Goal: Task Accomplishment & Management: Manage account settings

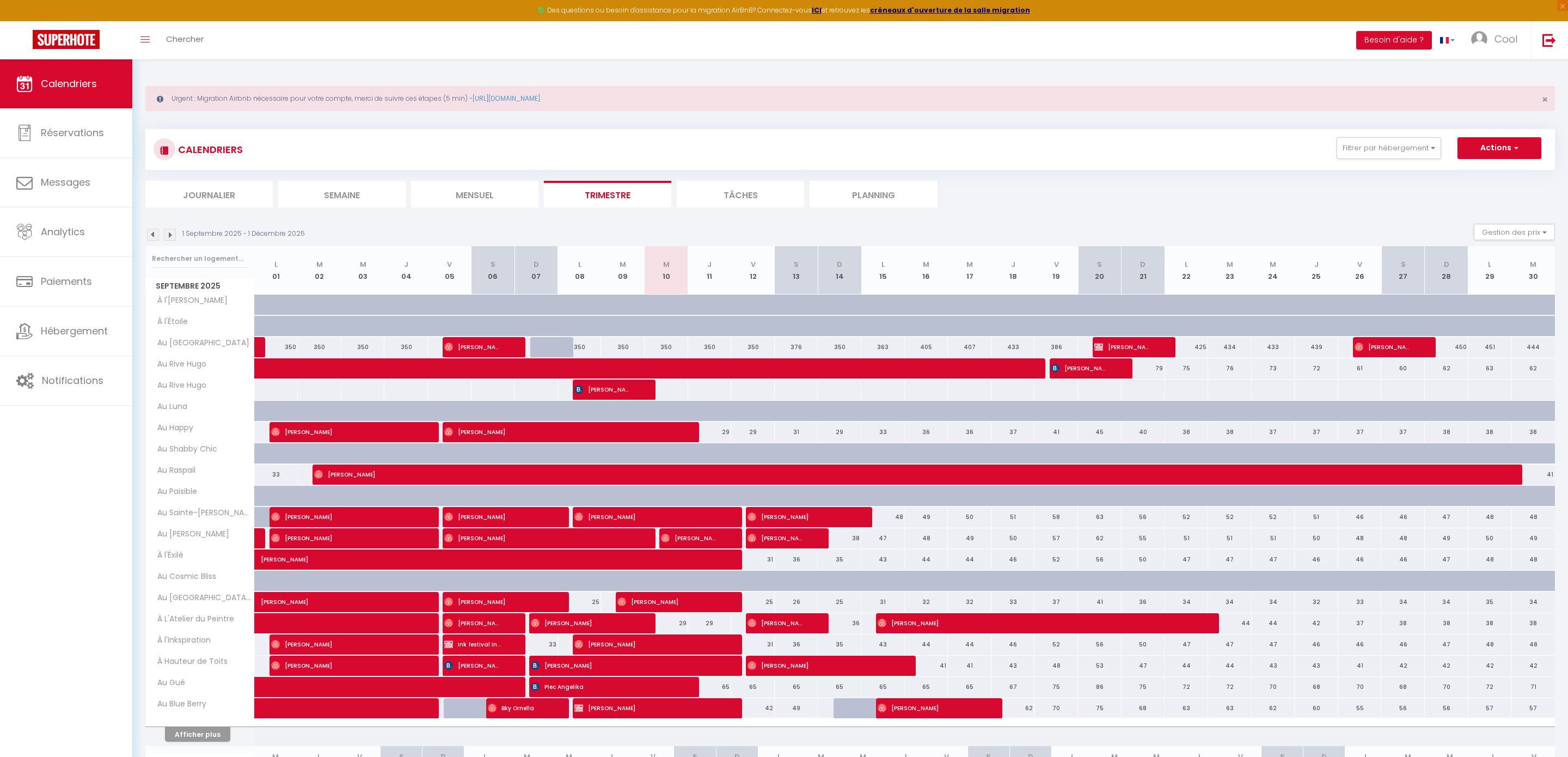
click at [77, 65] on link "Calendriers" at bounding box center [66, 84] width 132 height 49
click at [194, 263] on input "text" at bounding box center [200, 258] width 96 height 19
type input "ecrin"
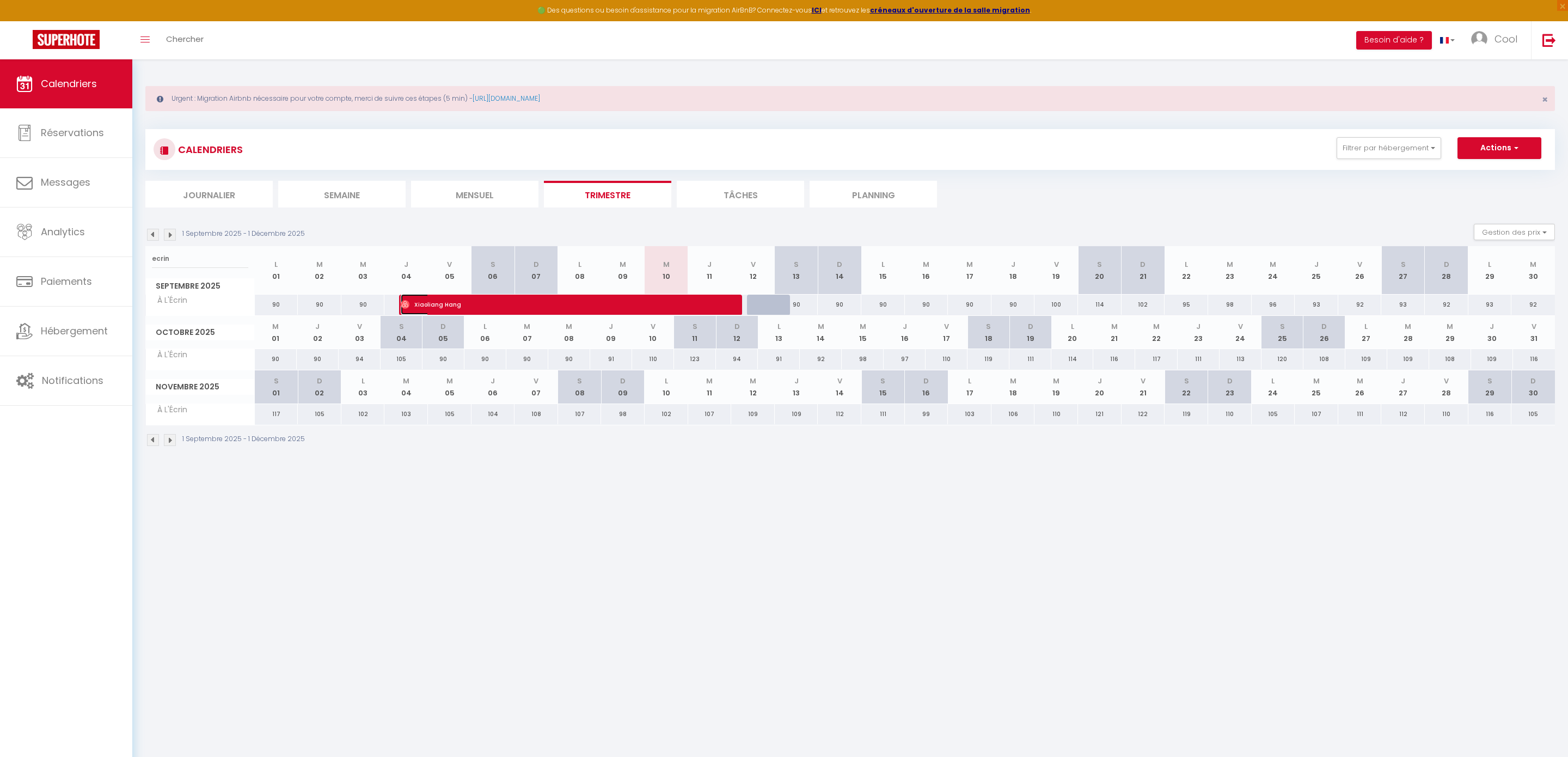
click at [533, 311] on span "Xiaoliang Hang" at bounding box center [561, 304] width 320 height 21
select select "OK"
select select "0"
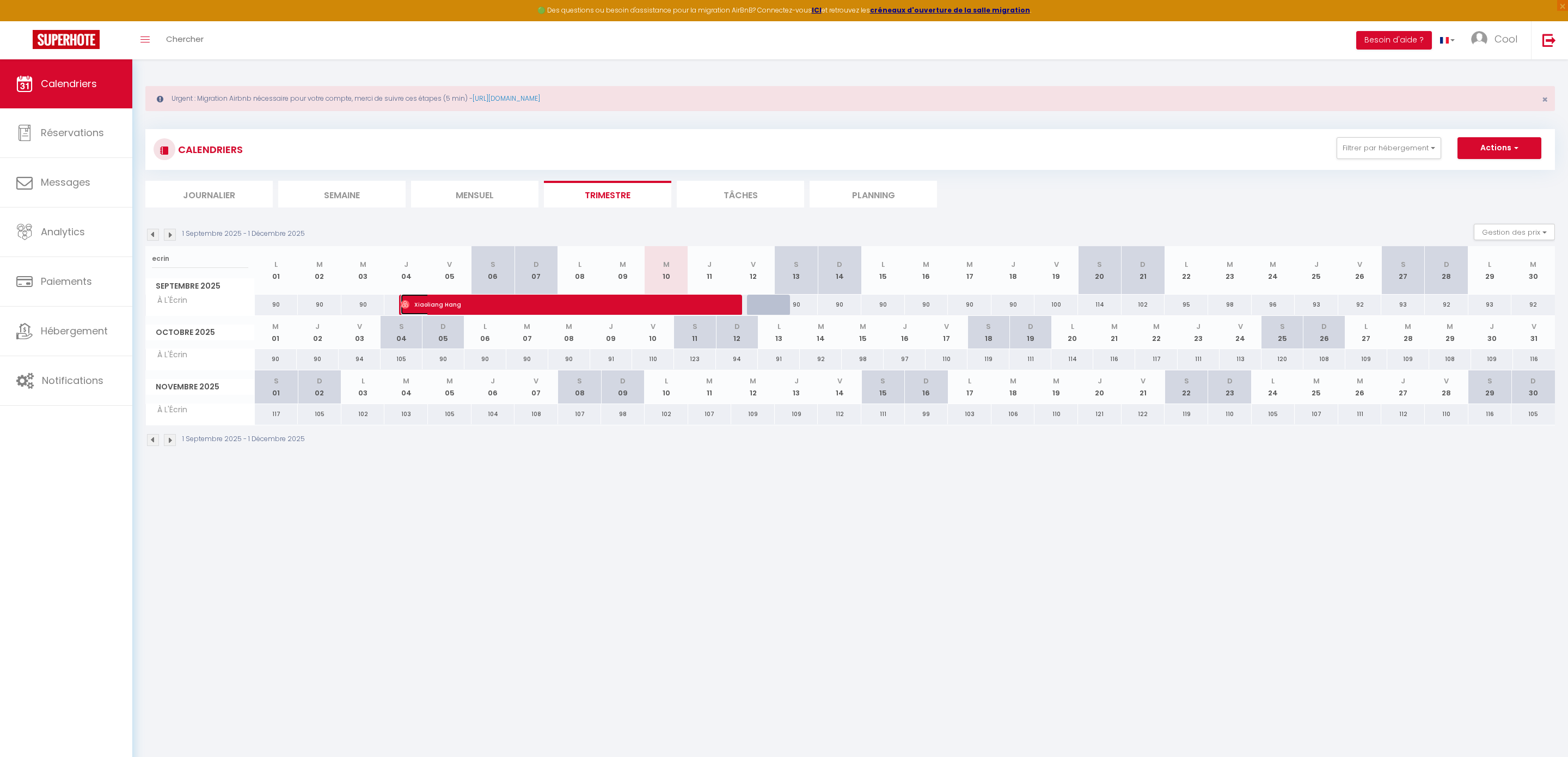
select select "1"
select select
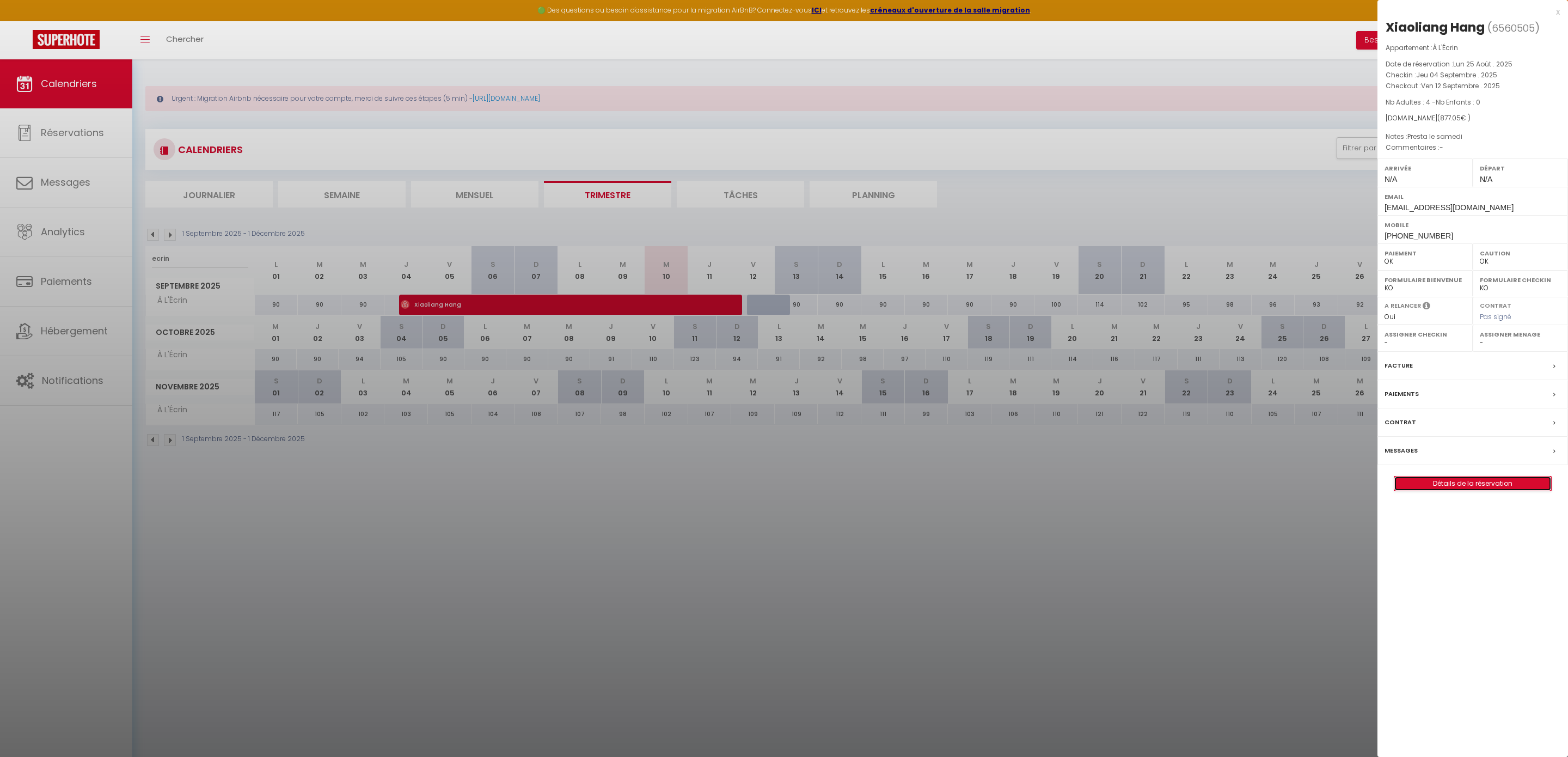
click at [1439, 482] on link "Détails de la réservation" at bounding box center [1472, 484] width 157 height 14
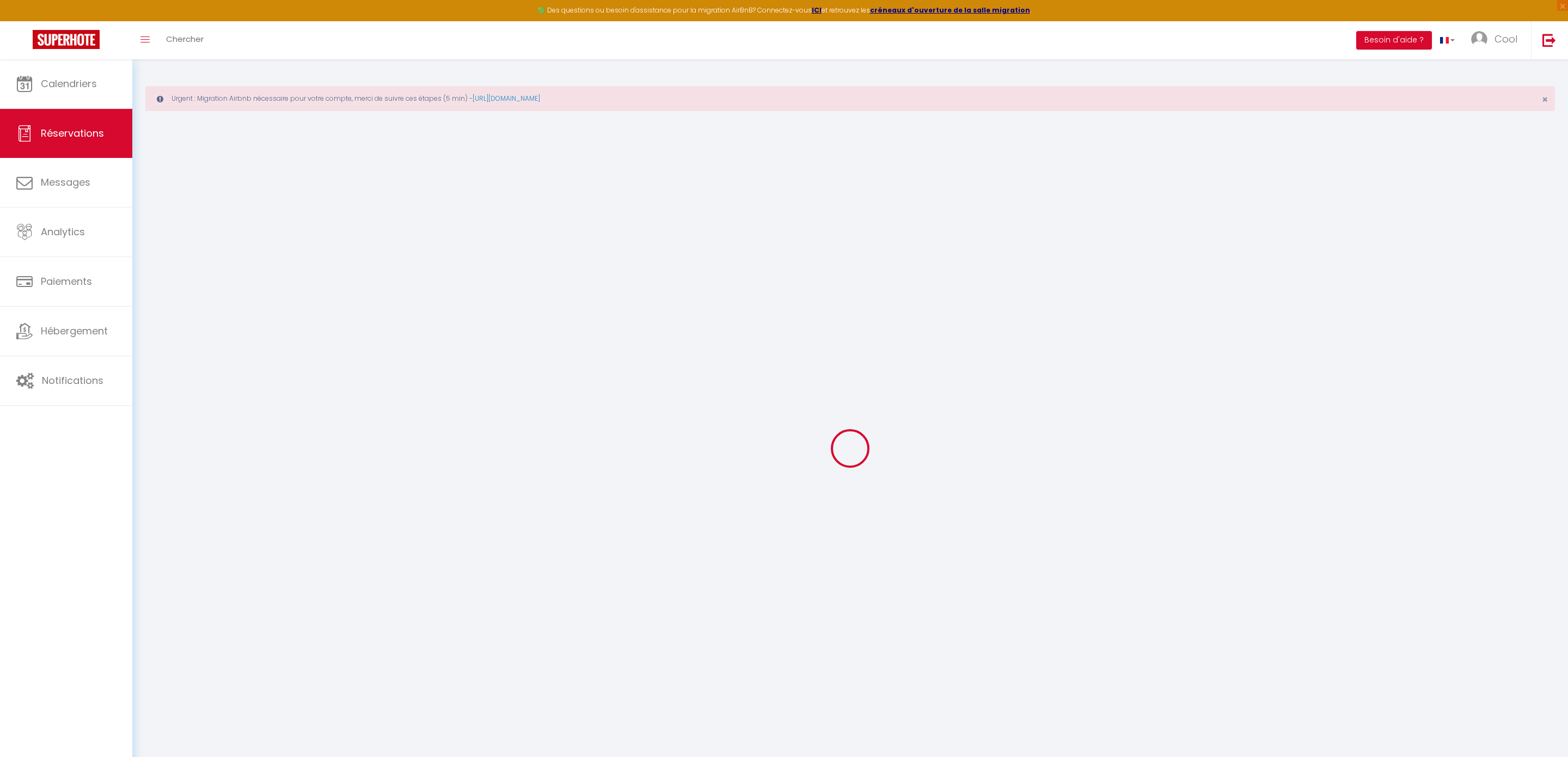
type input "Xiaoliang"
type input "Hang"
type input "[EMAIL_ADDRESS][DOMAIN_NAME]"
type input "[PHONE_NUMBER]"
select select
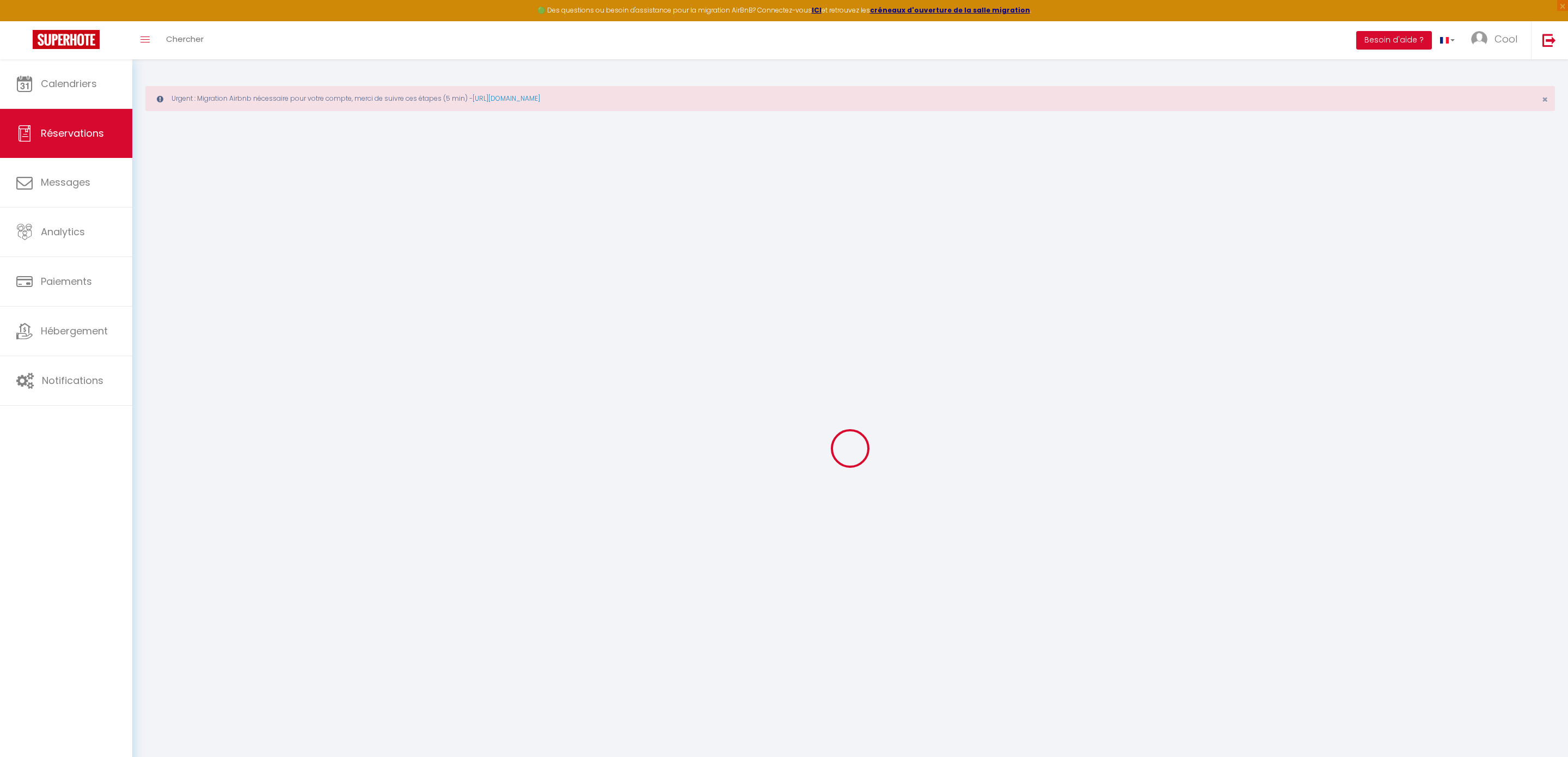
type input "165.78"
select select "41109"
select select "1"
select select
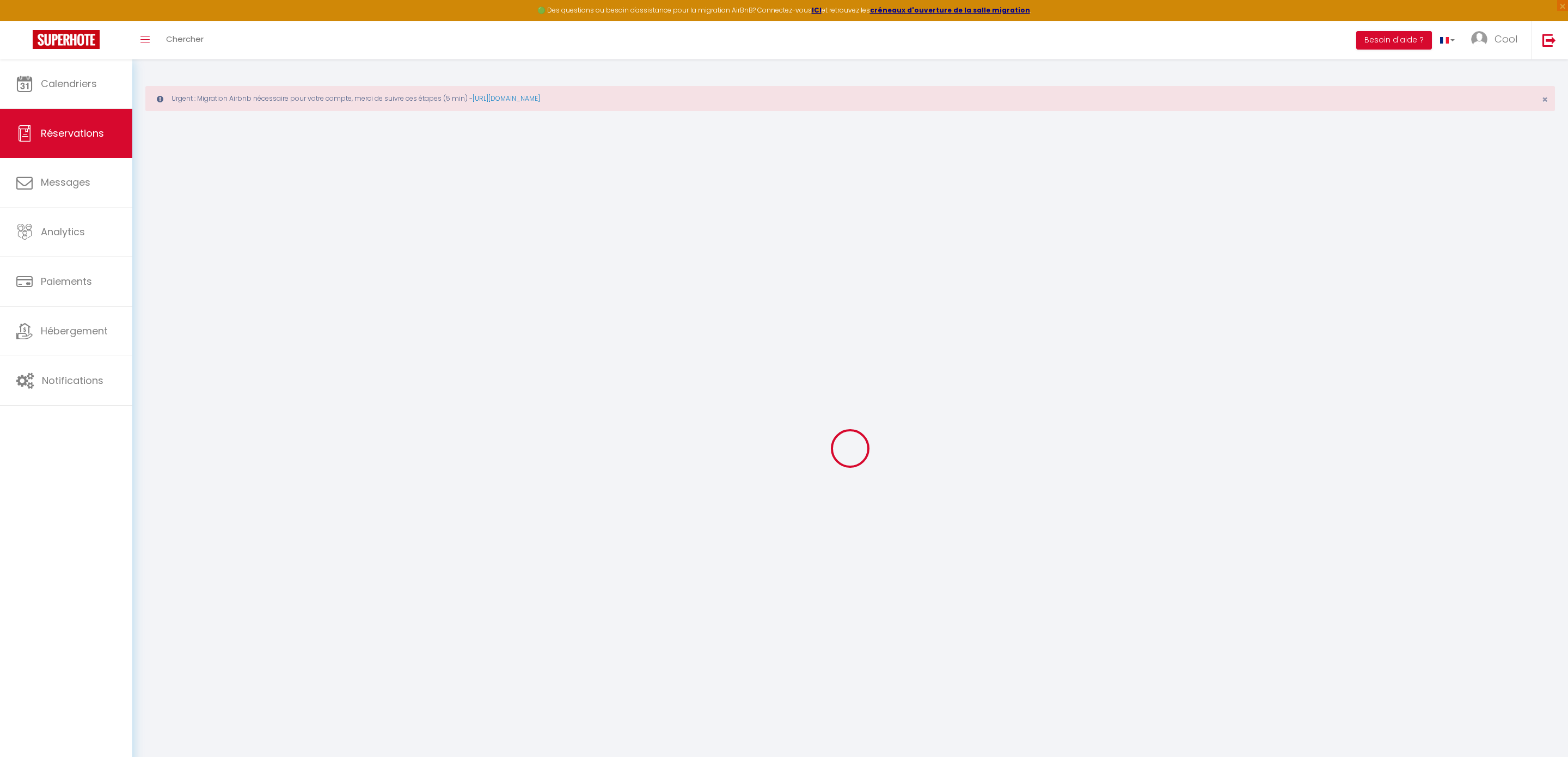
type input "4"
select select "12"
select select
type input "831"
checkbox input "false"
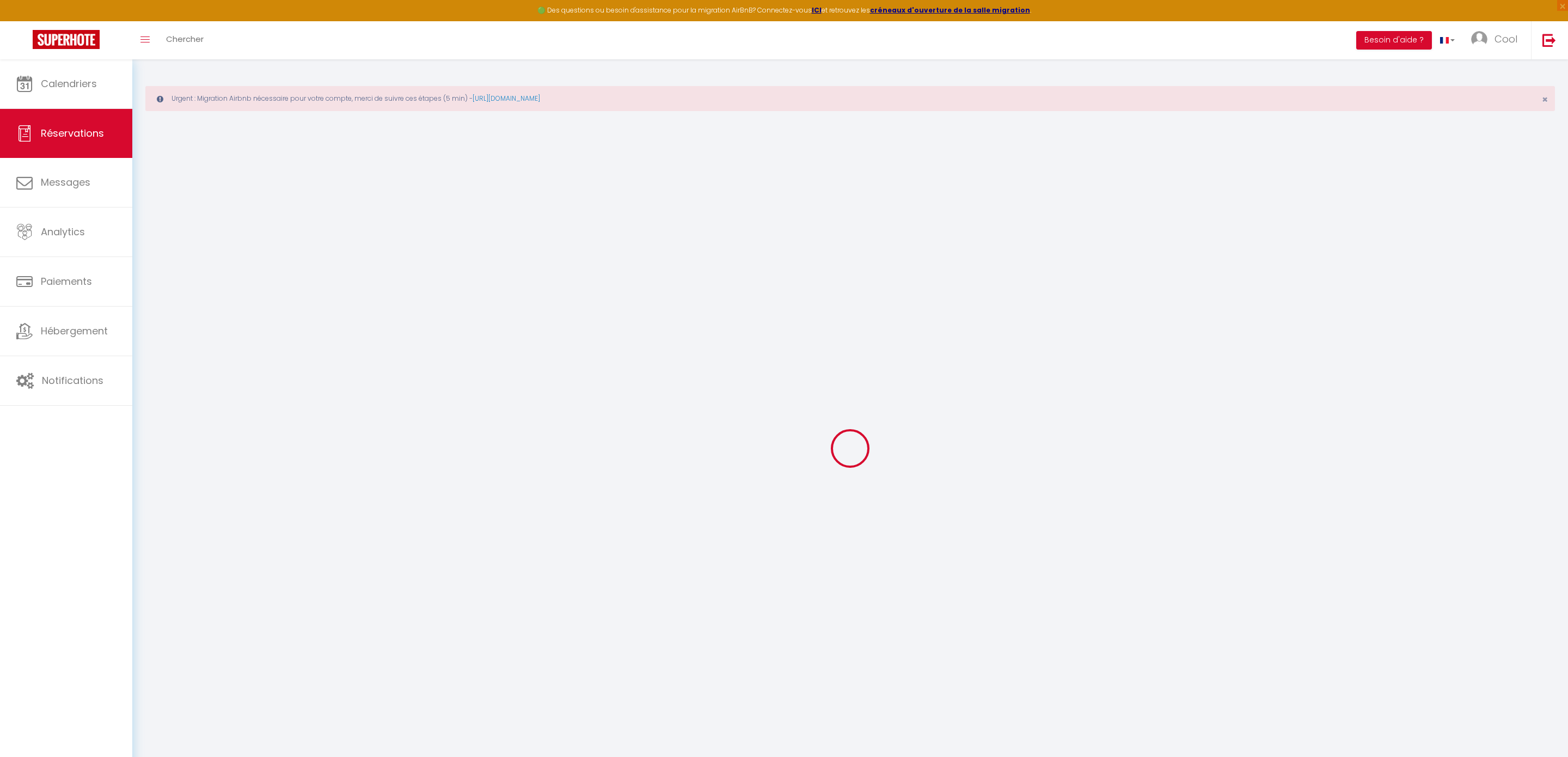
type input "0"
select select "1"
type input "0"
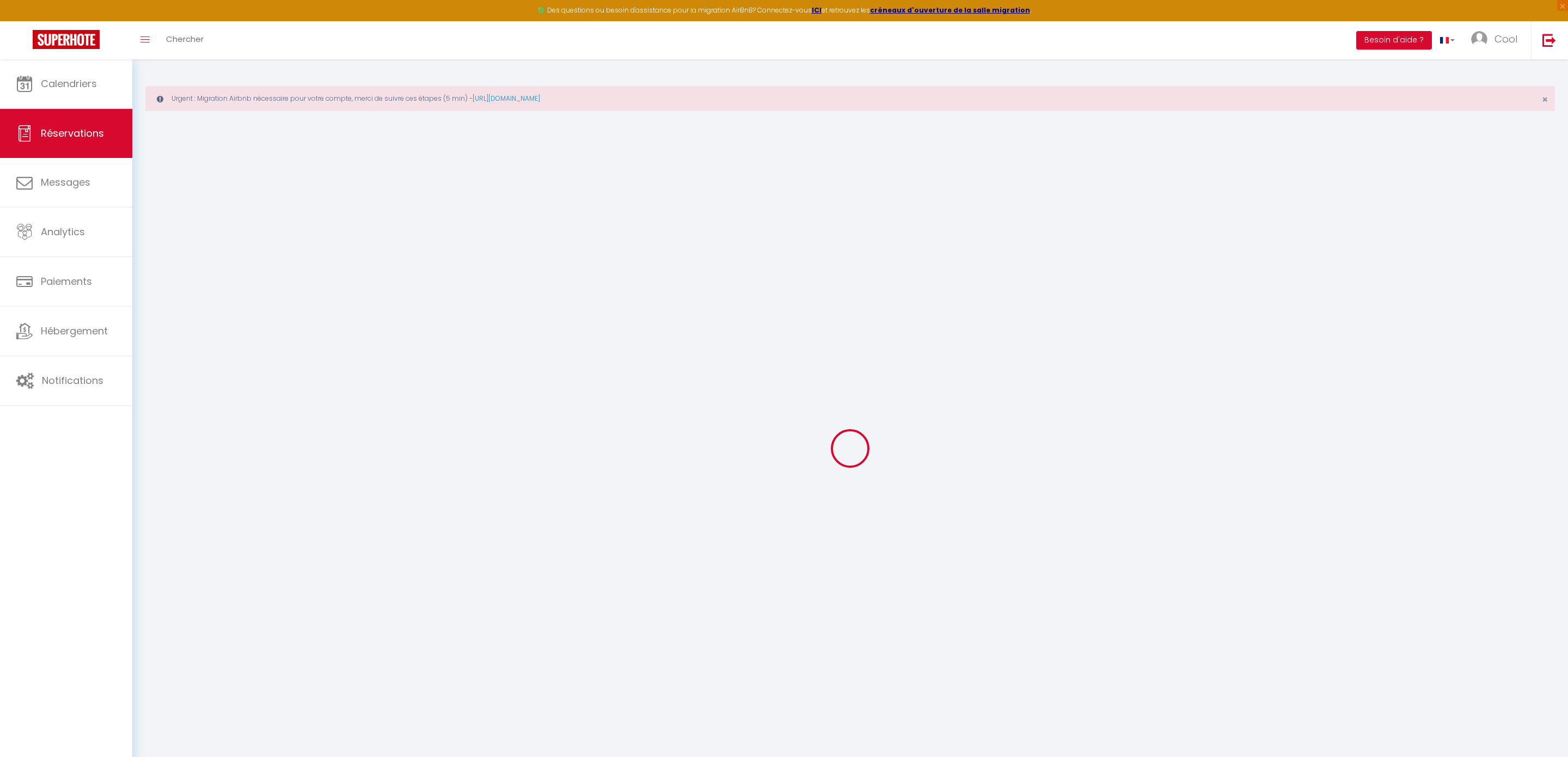
select select
select select "15"
checkbox input "false"
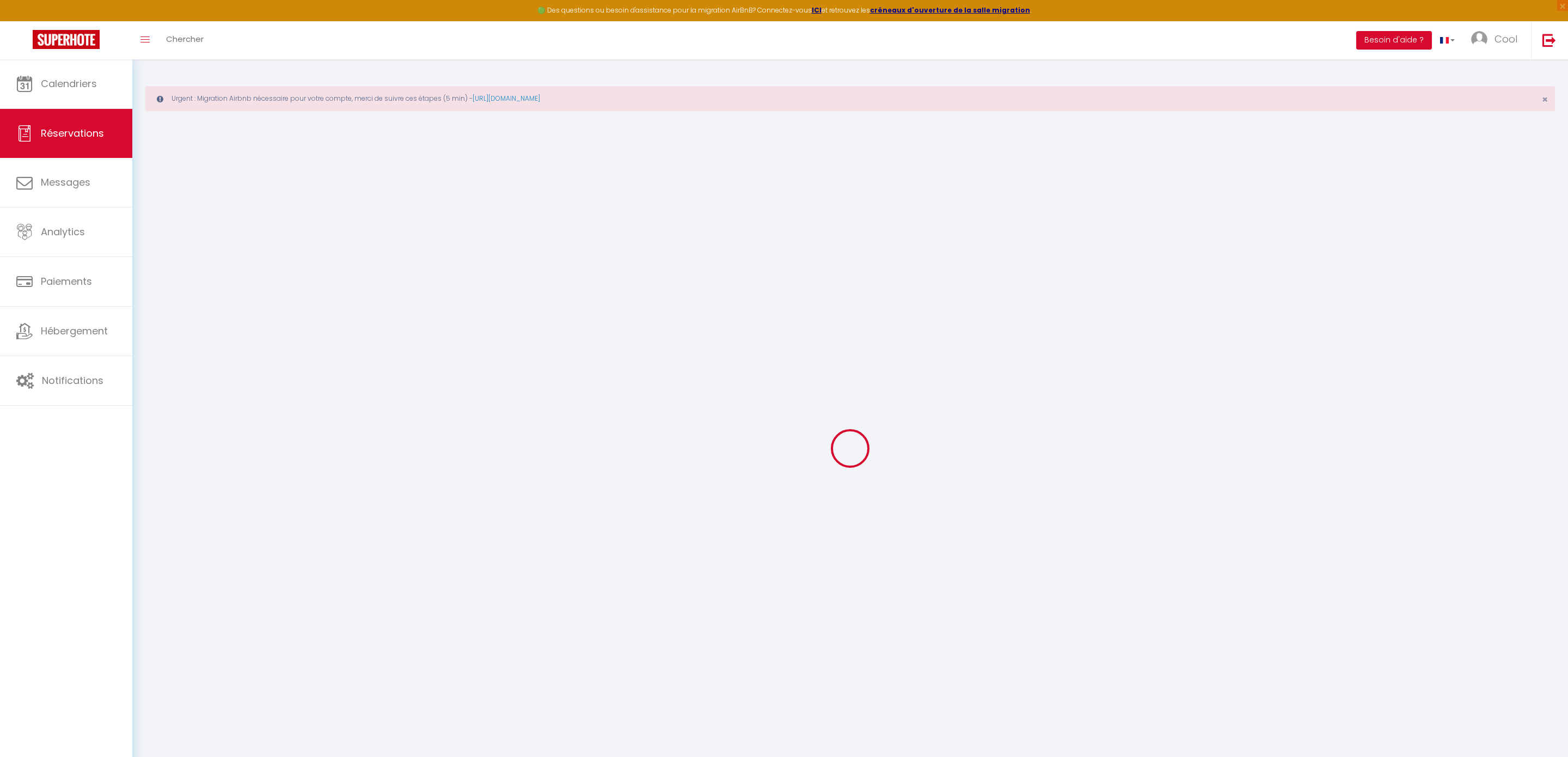
select select
checkbox input "false"
select select
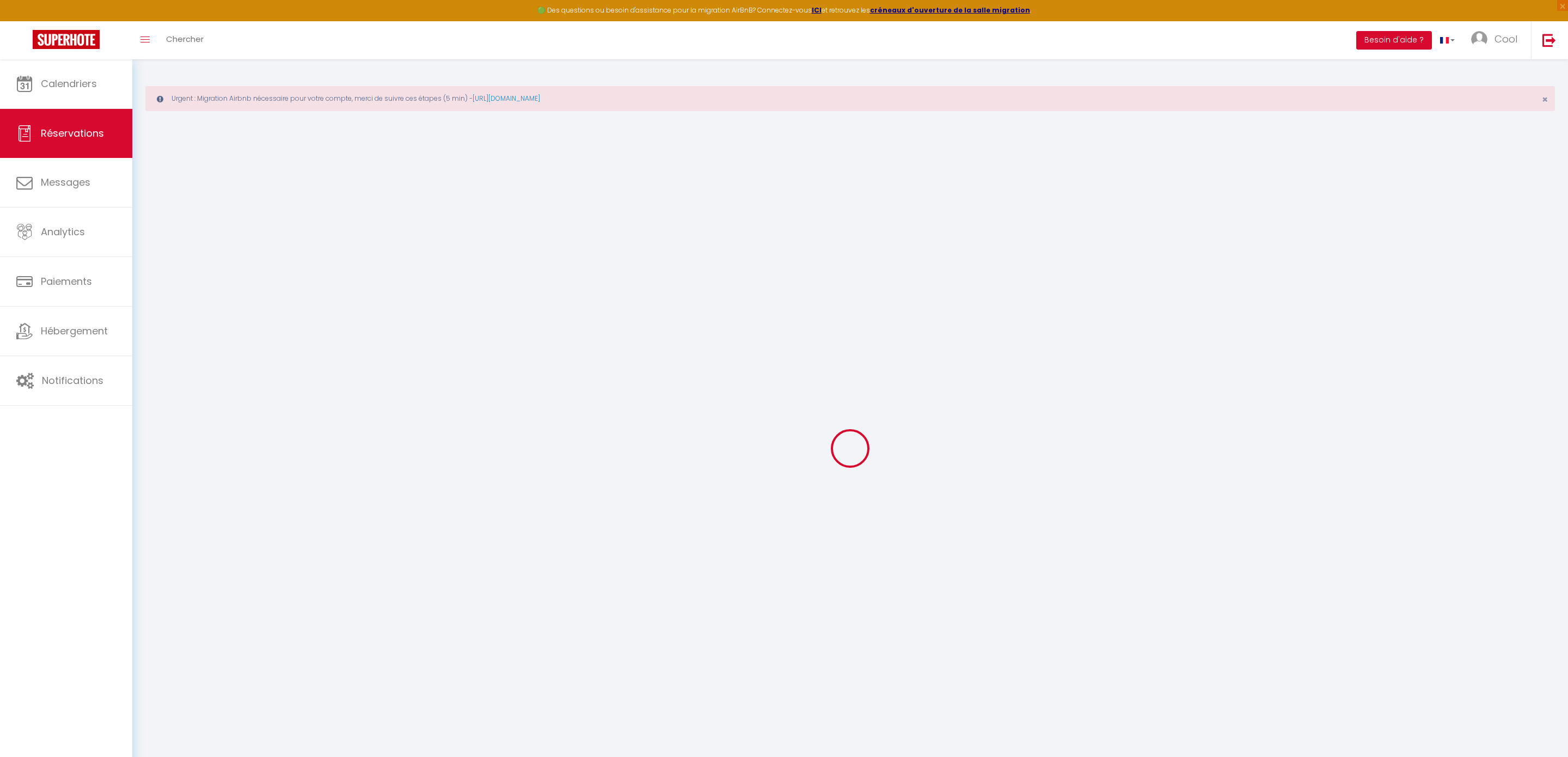
select select
checkbox input "false"
type textarea "Presta le samedi"
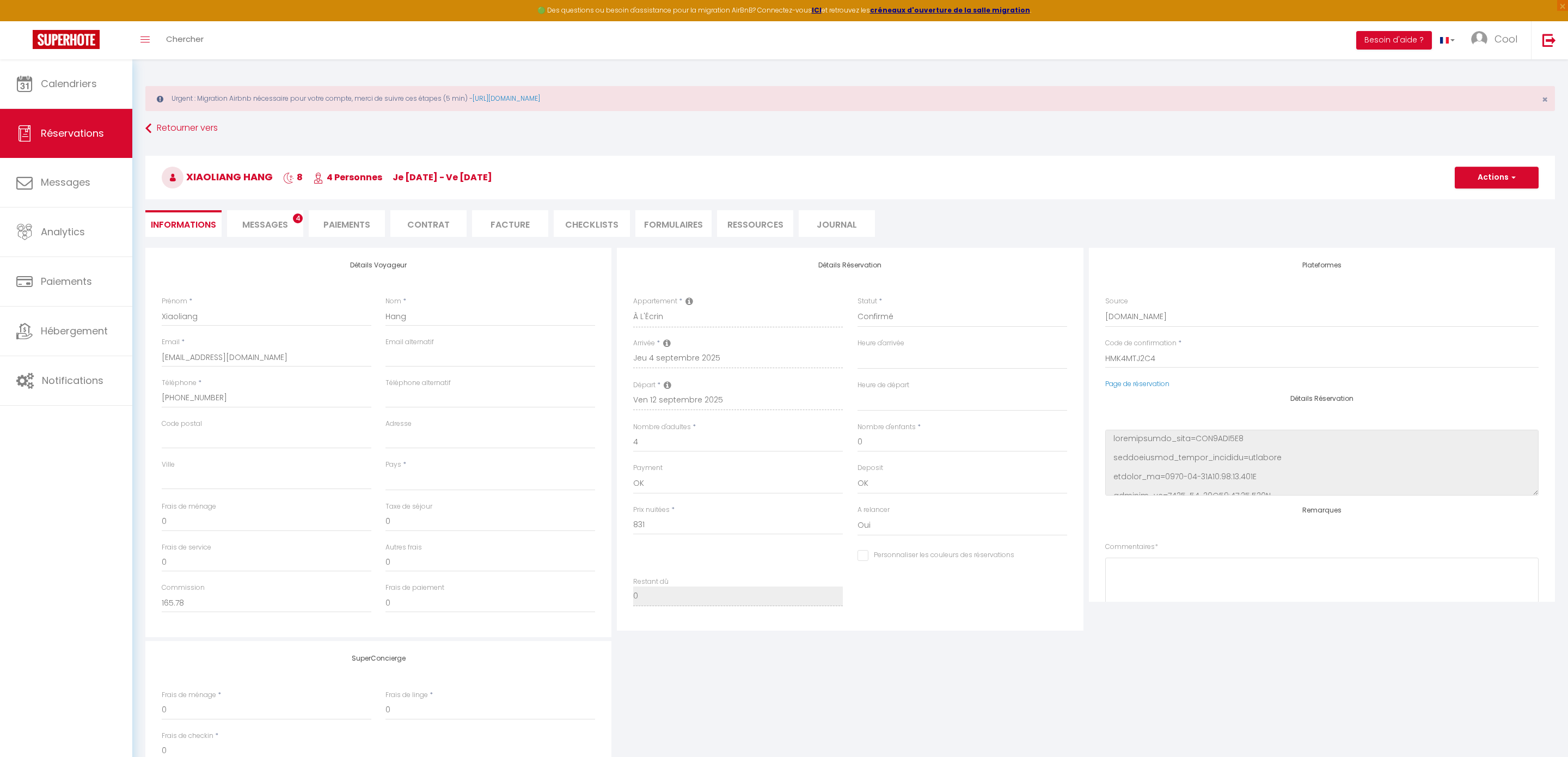
click at [261, 220] on span "Messages" at bounding box center [265, 224] width 46 height 12
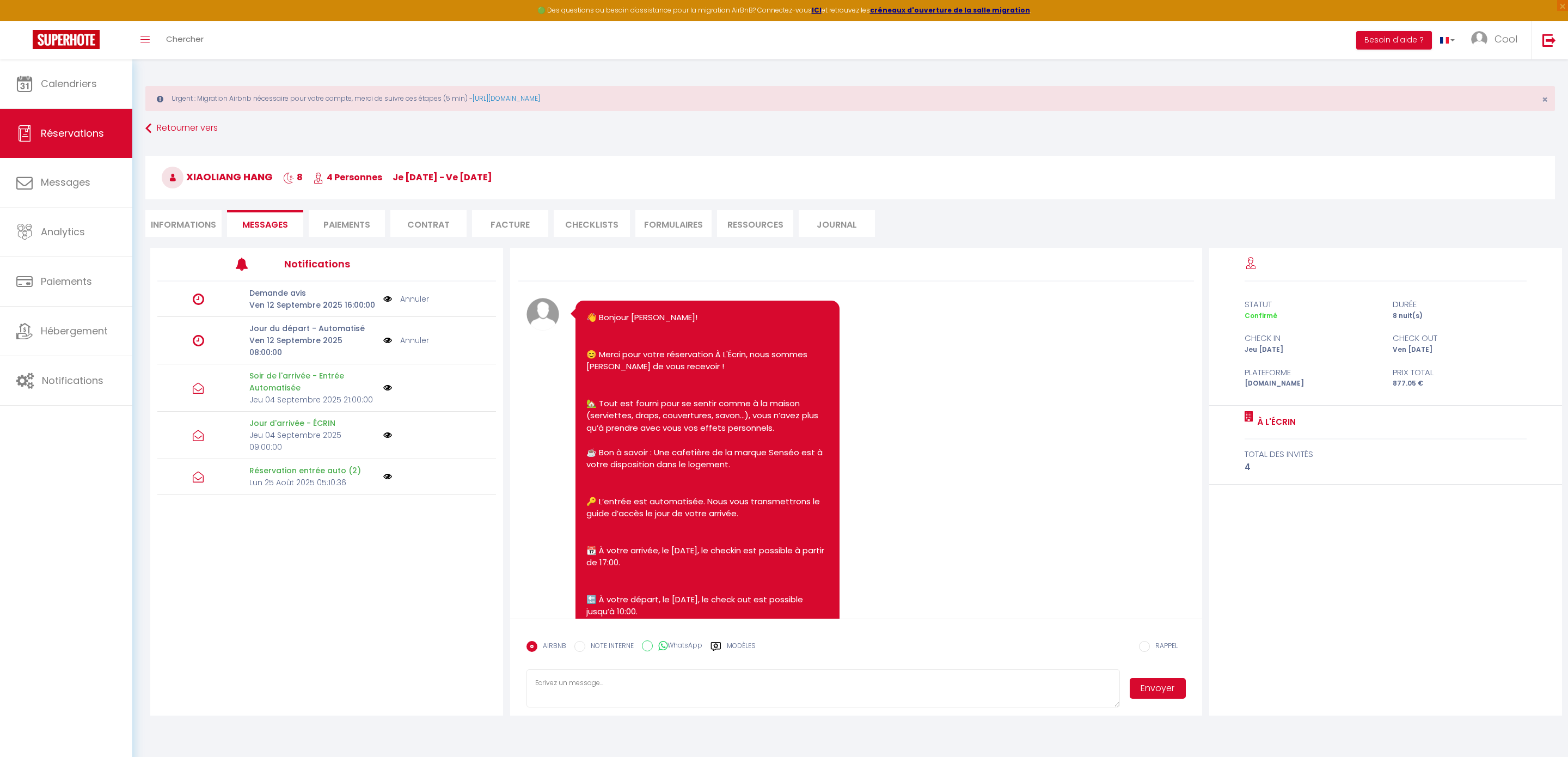
click at [503, 227] on li "Facture" at bounding box center [510, 223] width 76 height 27
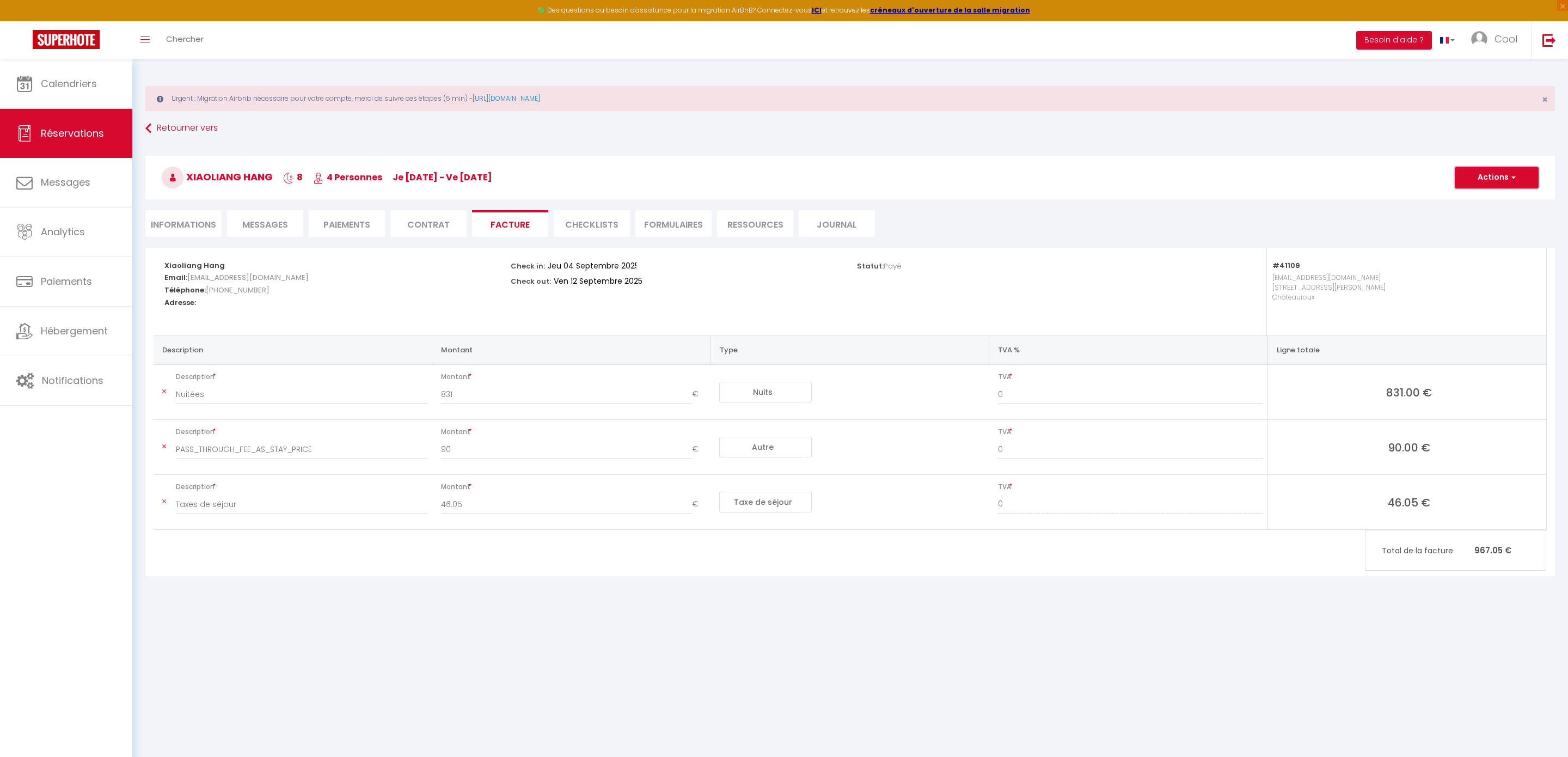
click at [1483, 178] on button "Actions" at bounding box center [1496, 178] width 84 height 22
click at [1485, 217] on link "Aperçu et éditer" at bounding box center [1488, 216] width 91 height 14
click at [75, 84] on span "Calendriers" at bounding box center [69, 83] width 56 height 14
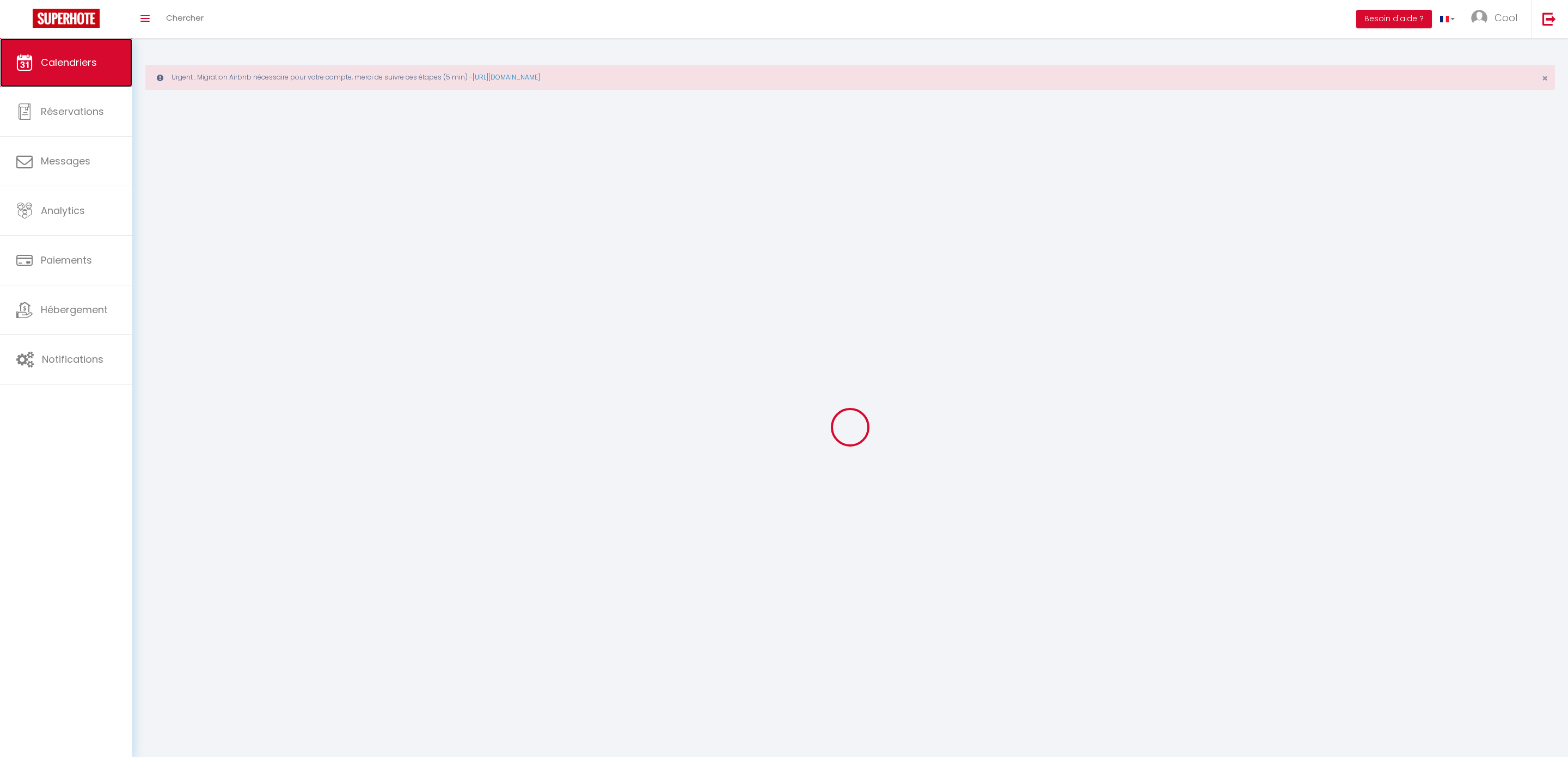
click at [75, 69] on span "Calendriers" at bounding box center [69, 62] width 56 height 14
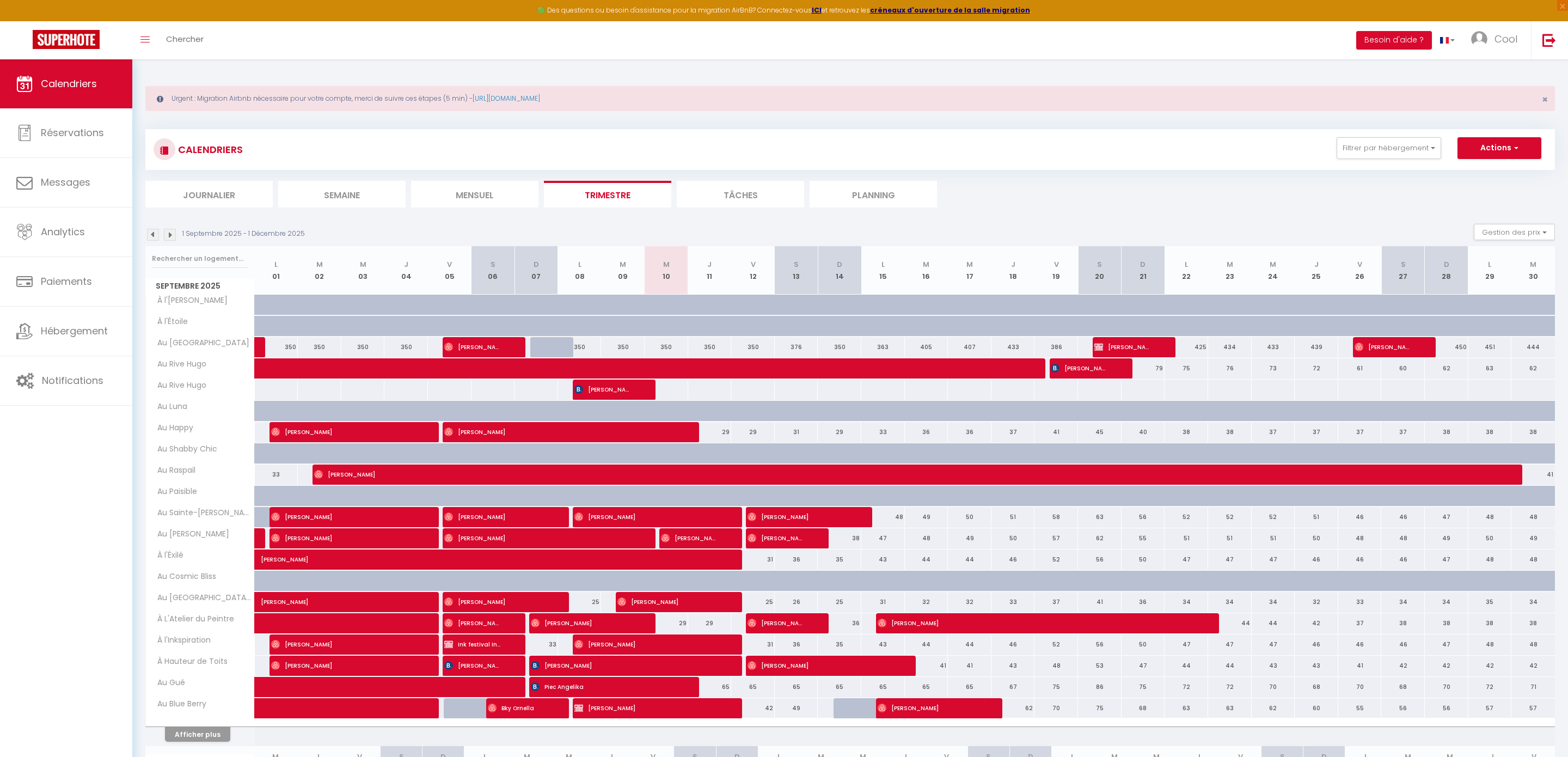
scroll to position [10, 0]
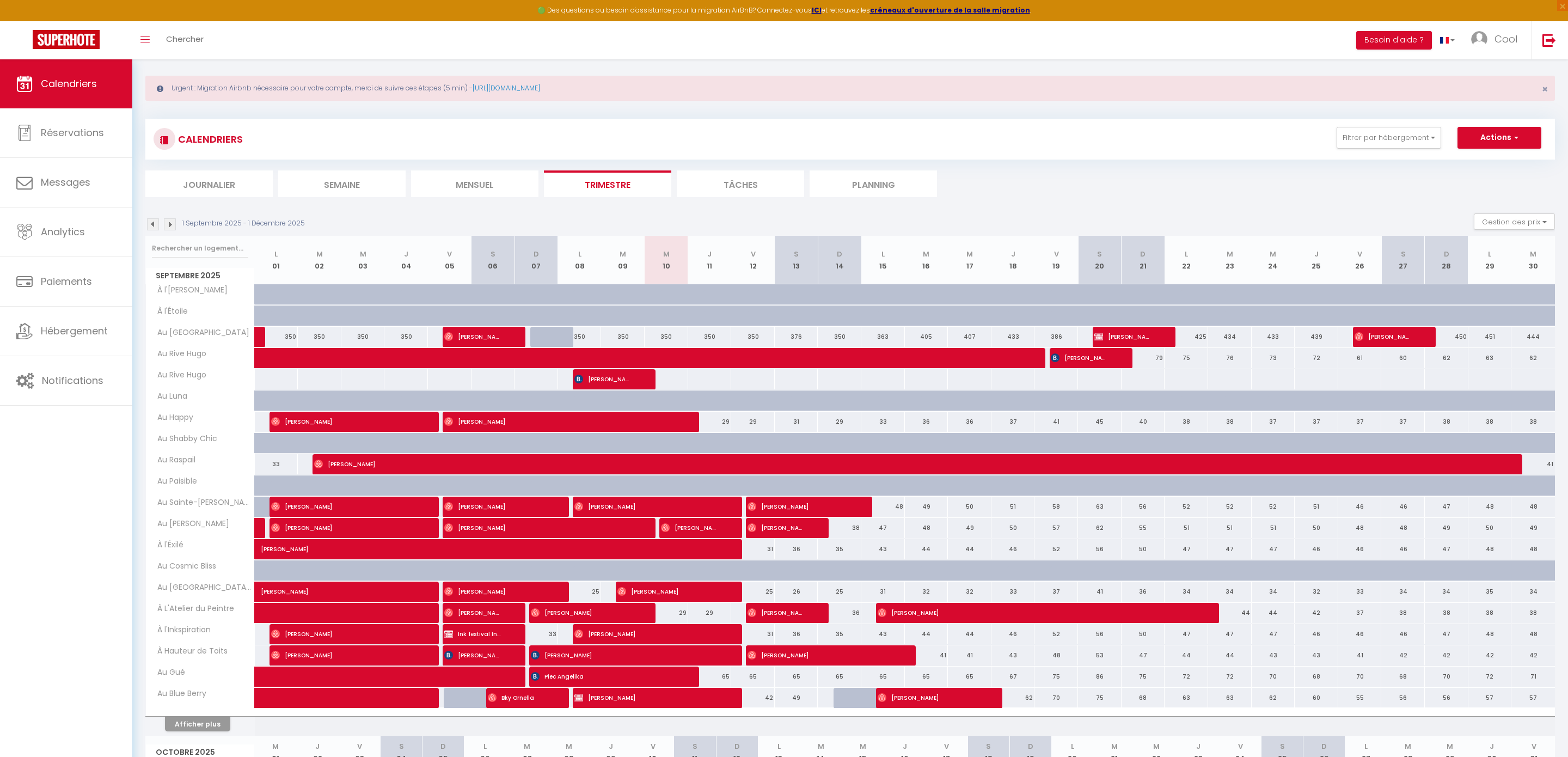
click at [880, 191] on li "Planning" at bounding box center [873, 183] width 127 height 27
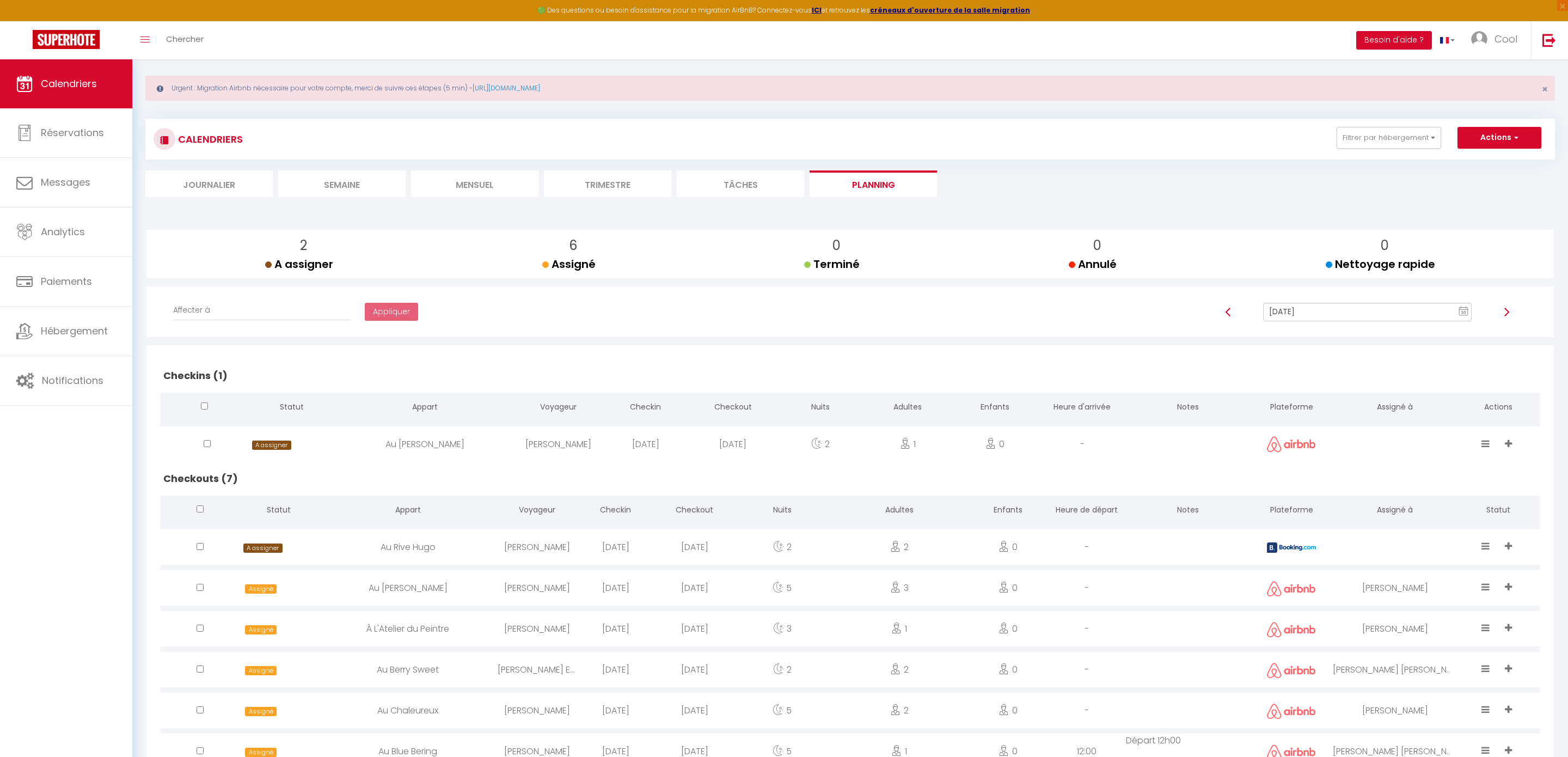
scroll to position [93, 0]
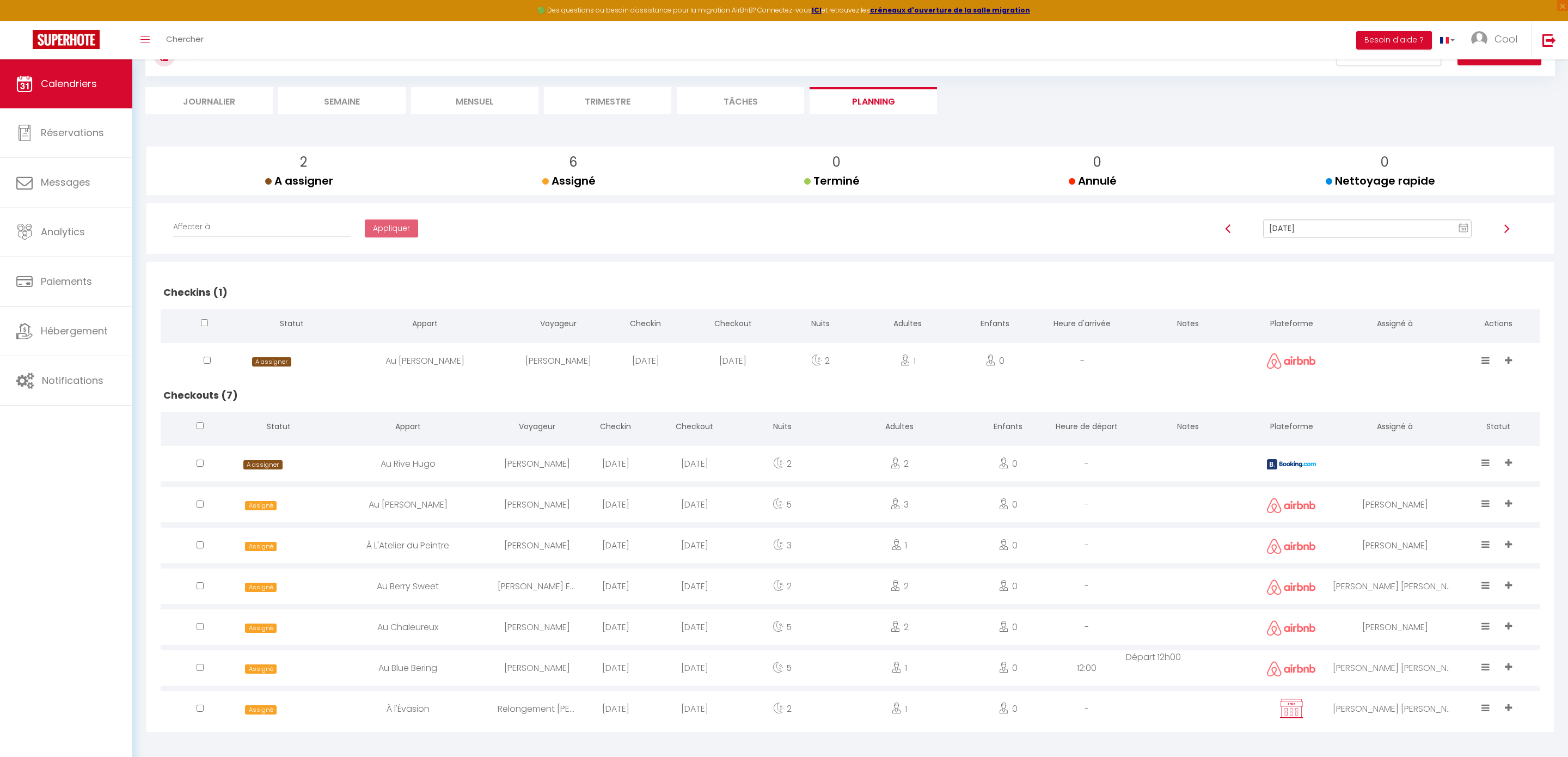
click at [1385, 223] on input "[DATE]" at bounding box center [1368, 229] width 208 height 19
click at [1418, 303] on td "11" at bounding box center [1421, 304] width 17 height 17
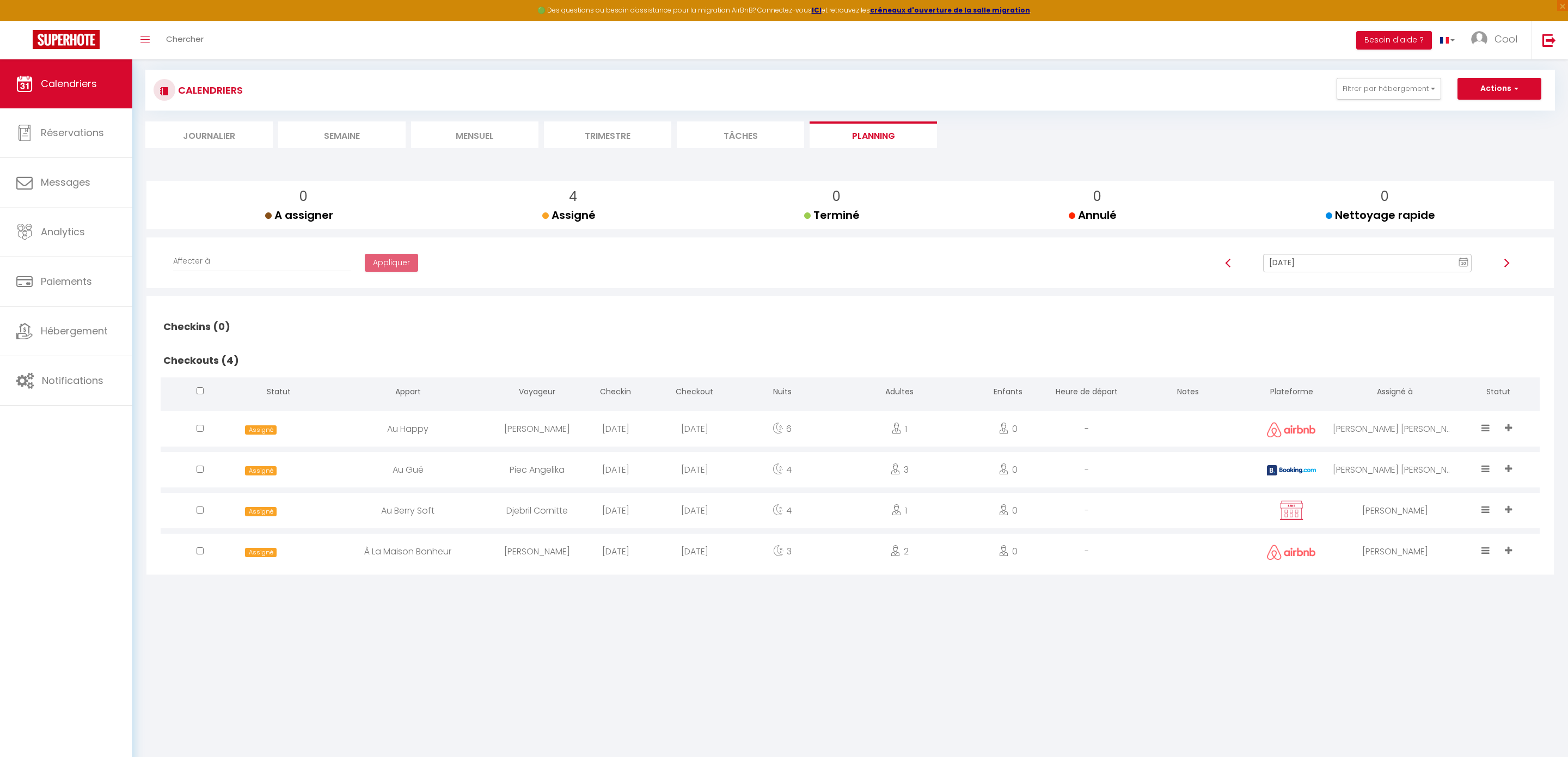
click at [1352, 285] on div "Affecter à [PERSON_NAME] Périgord [PERSON_NAME] Imorou [PERSON_NAME] [PERSON_NA…" at bounding box center [850, 262] width 1393 height 51
click at [1352, 273] on div "[DATE] 10 « ‹ » › [DATE] [PHONE_NUMBER] [DATE] Sun Mon Tue Wed Thu Fri Sat 31 1…" at bounding box center [1368, 268] width 345 height 29
click at [1357, 261] on input "[DATE]" at bounding box center [1368, 263] width 208 height 19
click at [1434, 331] on td "12" at bounding box center [1438, 339] width 17 height 17
type input "[DATE]"
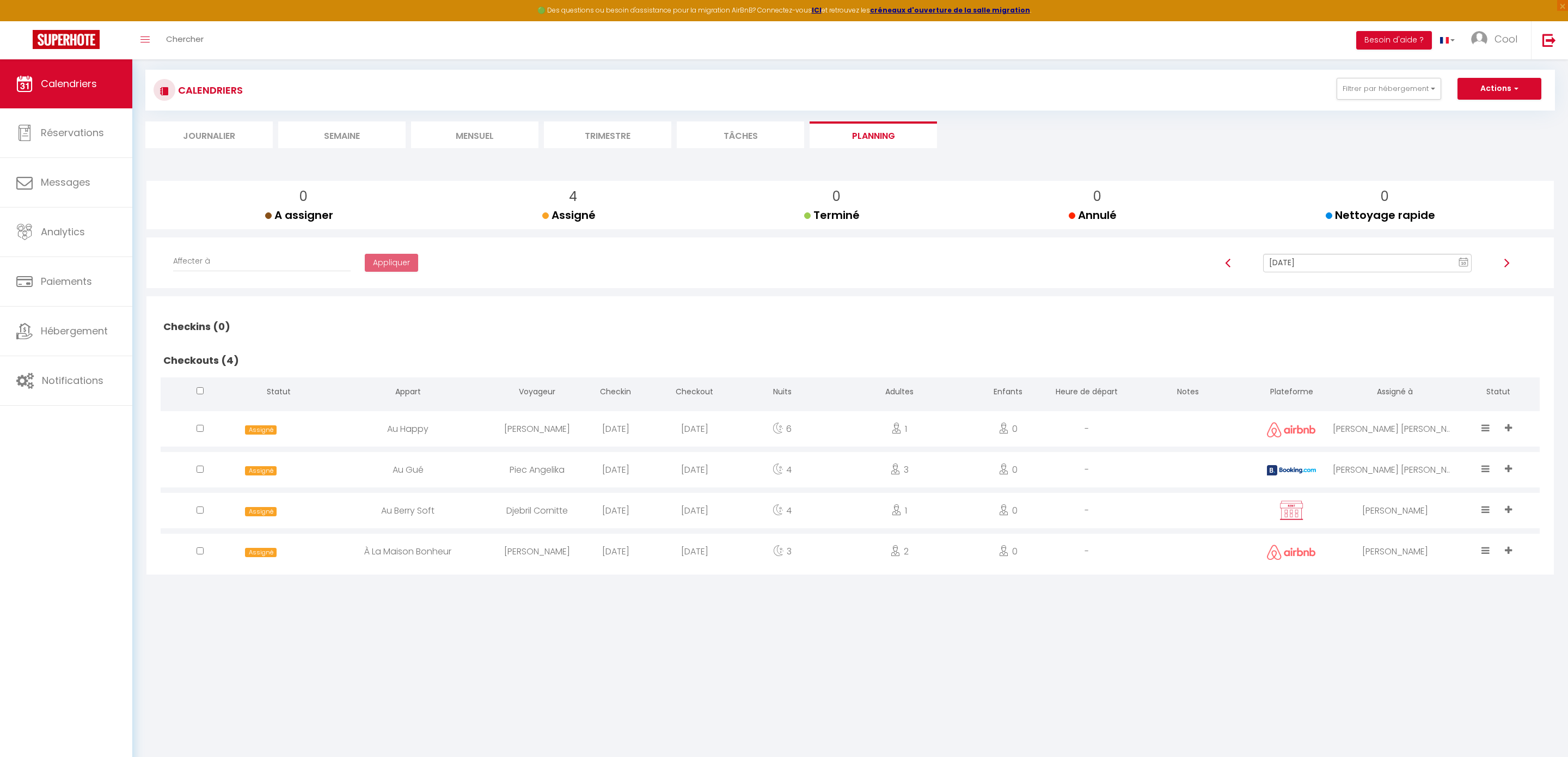
checkbox input "false"
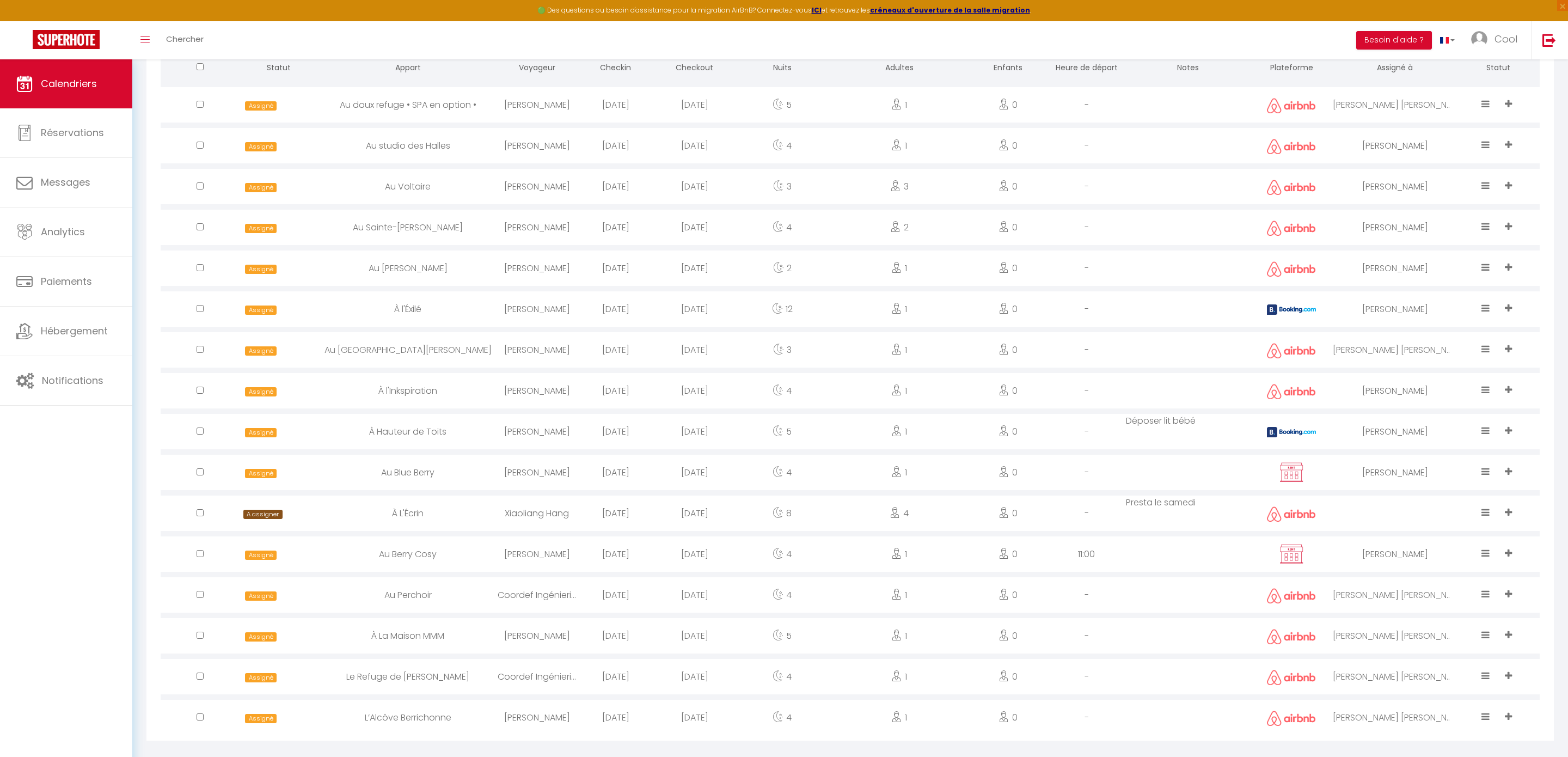
scroll to position [0, 0]
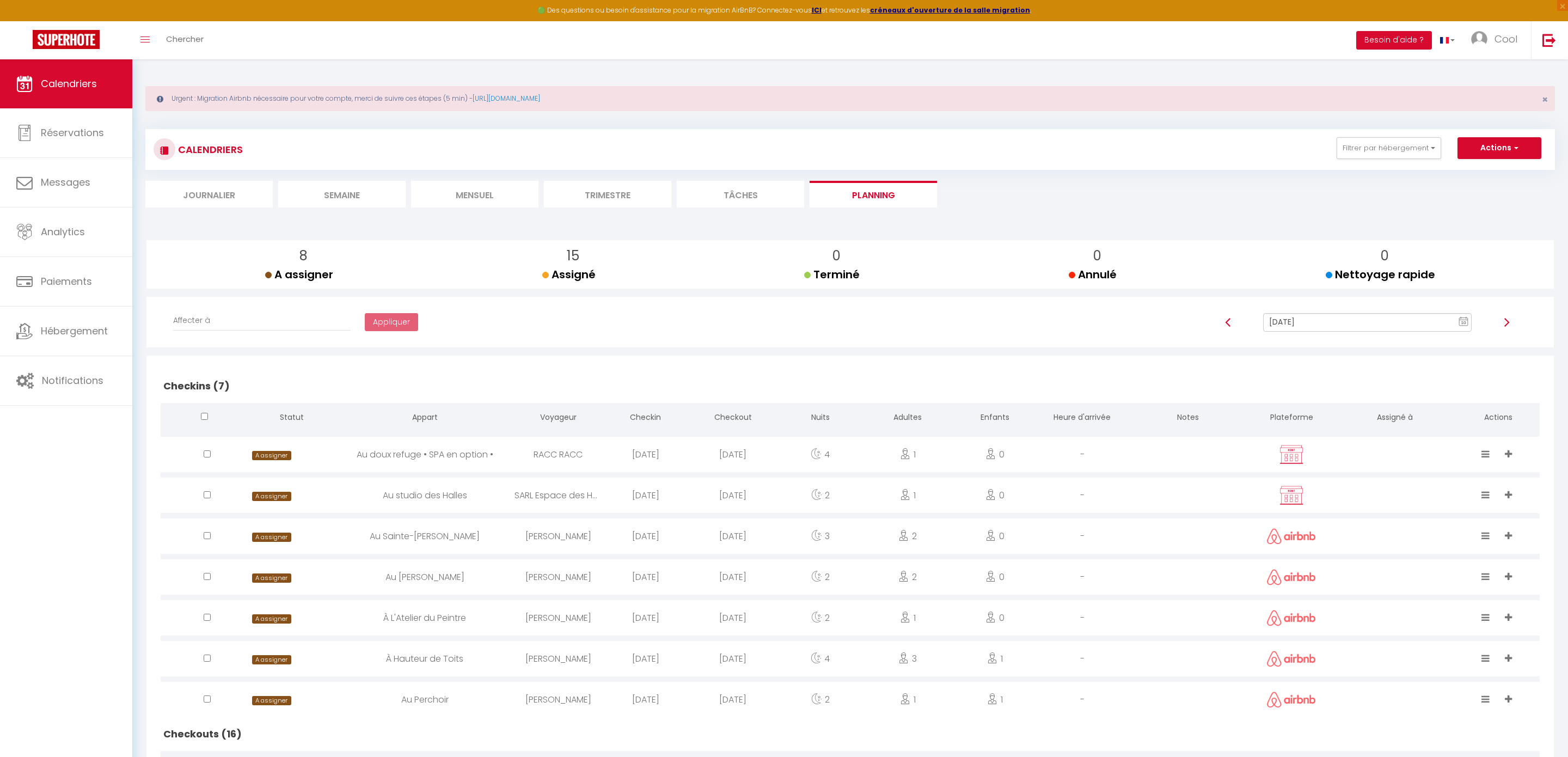
click at [591, 204] on li "Trimestre" at bounding box center [607, 194] width 127 height 27
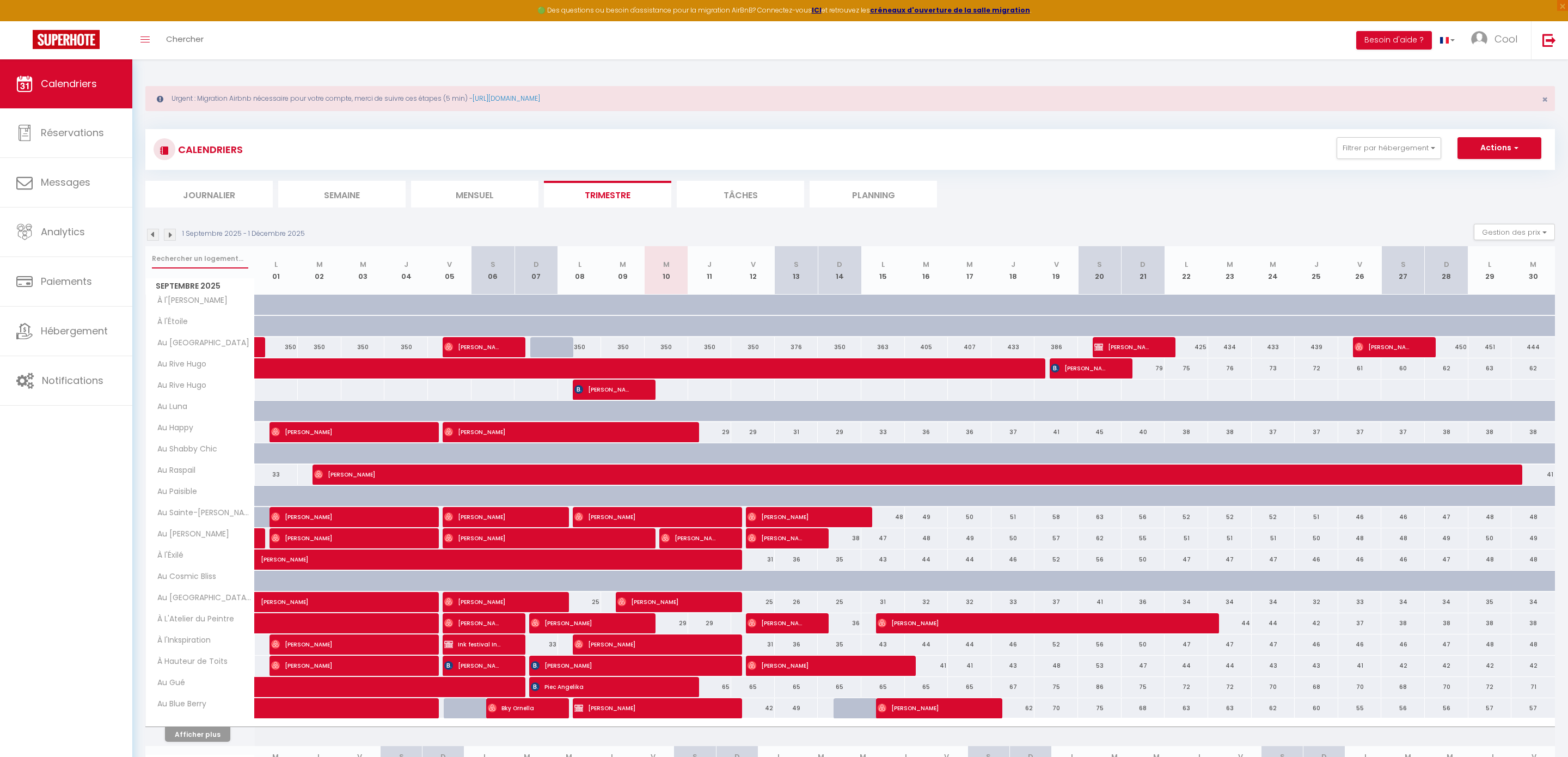
click at [178, 265] on input "text" at bounding box center [200, 258] width 96 height 19
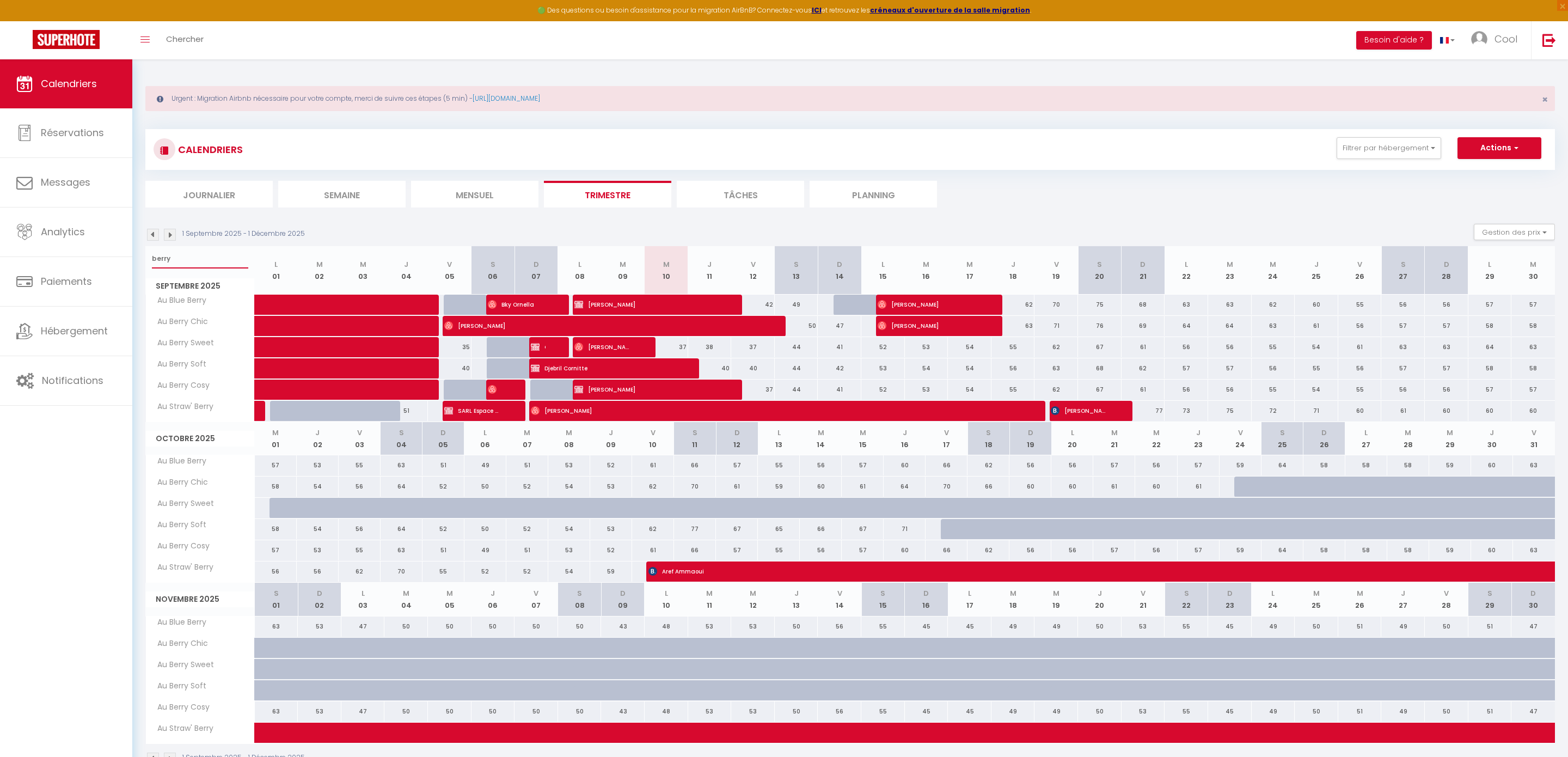
click at [226, 260] on input "berry" at bounding box center [200, 258] width 96 height 19
type input "doux"
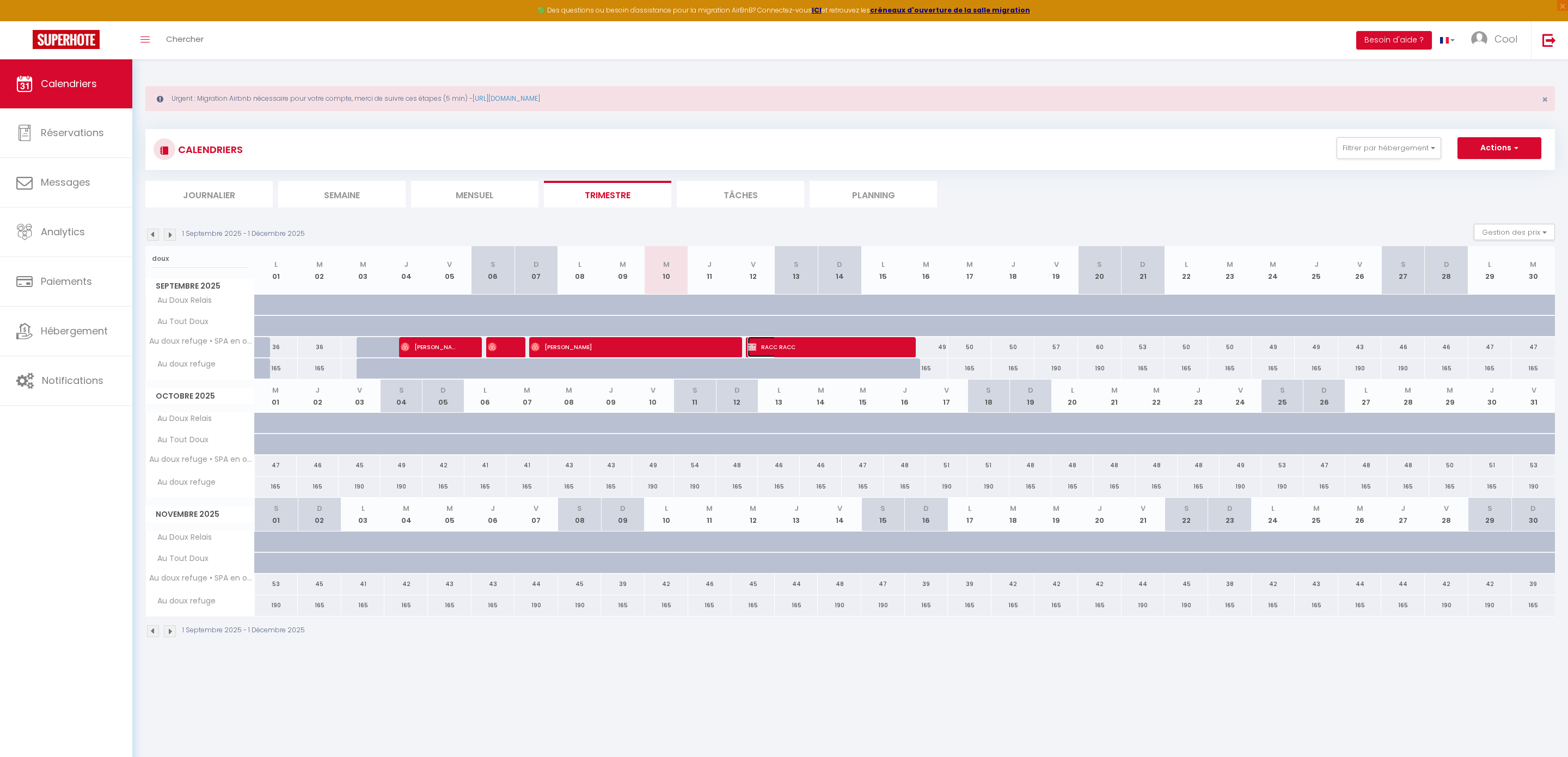
click at [788, 353] on span "RACC RACC" at bounding box center [820, 347] width 145 height 21
select select "OK"
select select "KO"
select select "0"
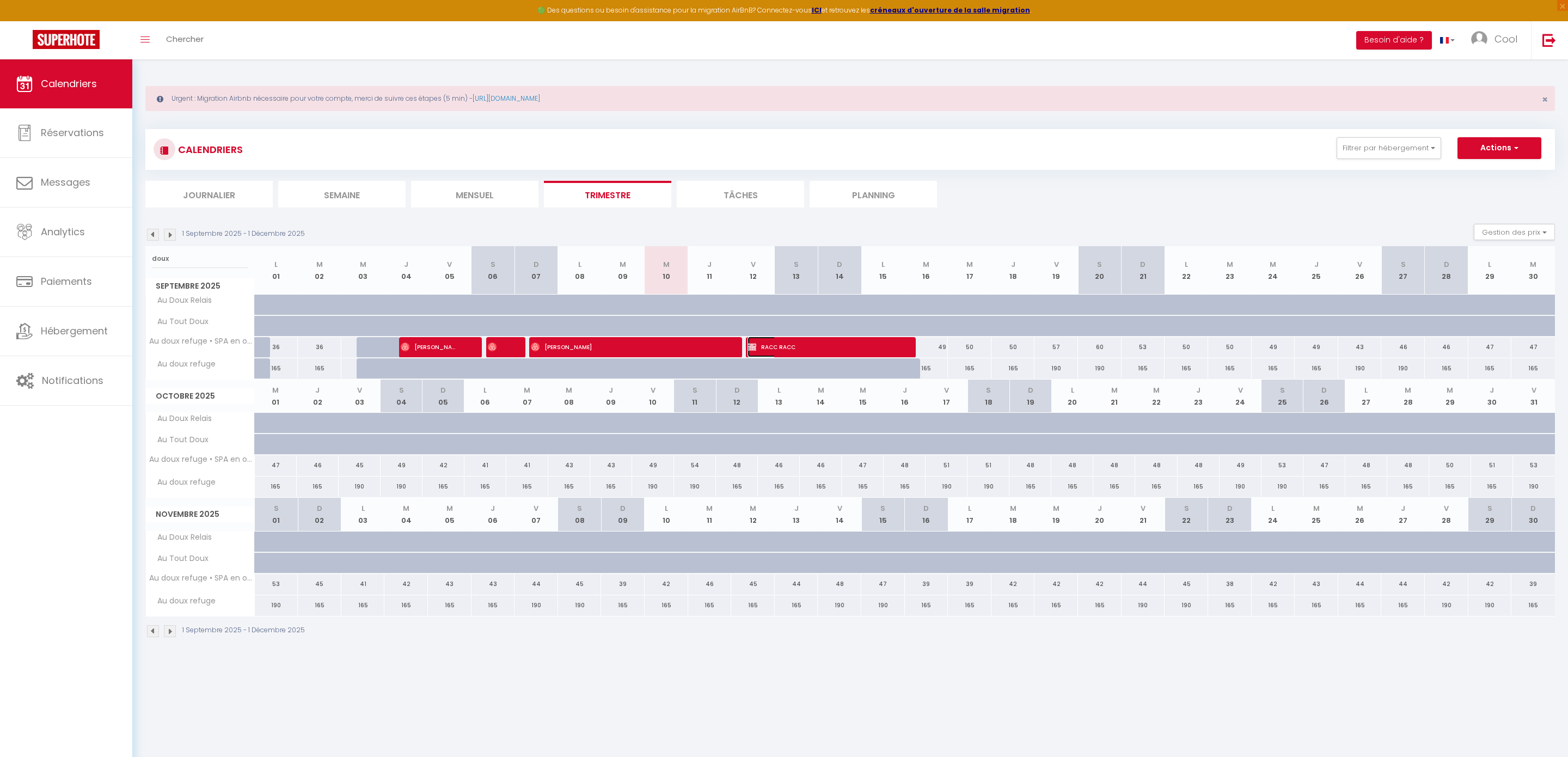
select select "1"
select select
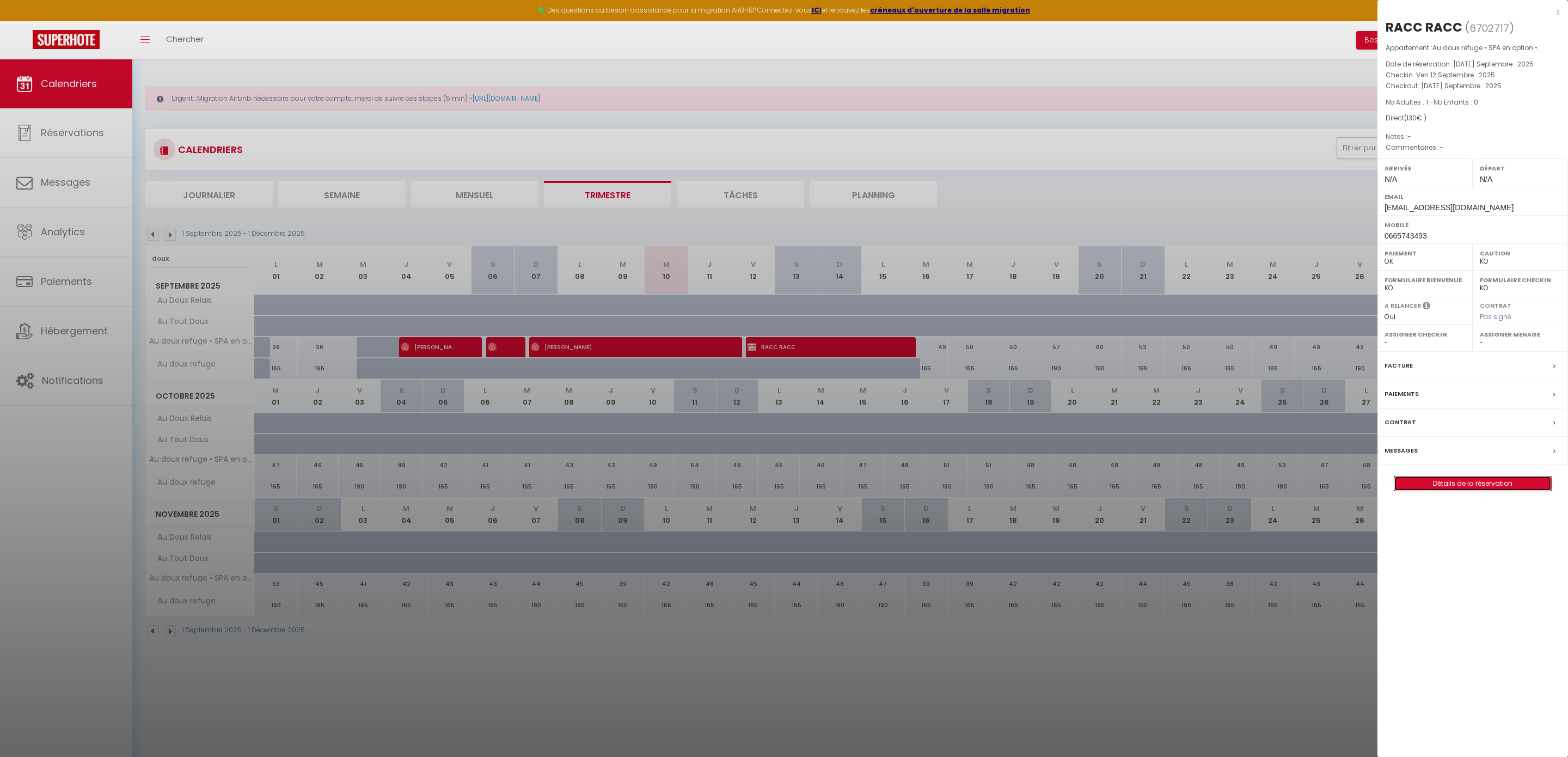
click at [1426, 488] on link "Détails de la réservation" at bounding box center [1472, 484] width 157 height 14
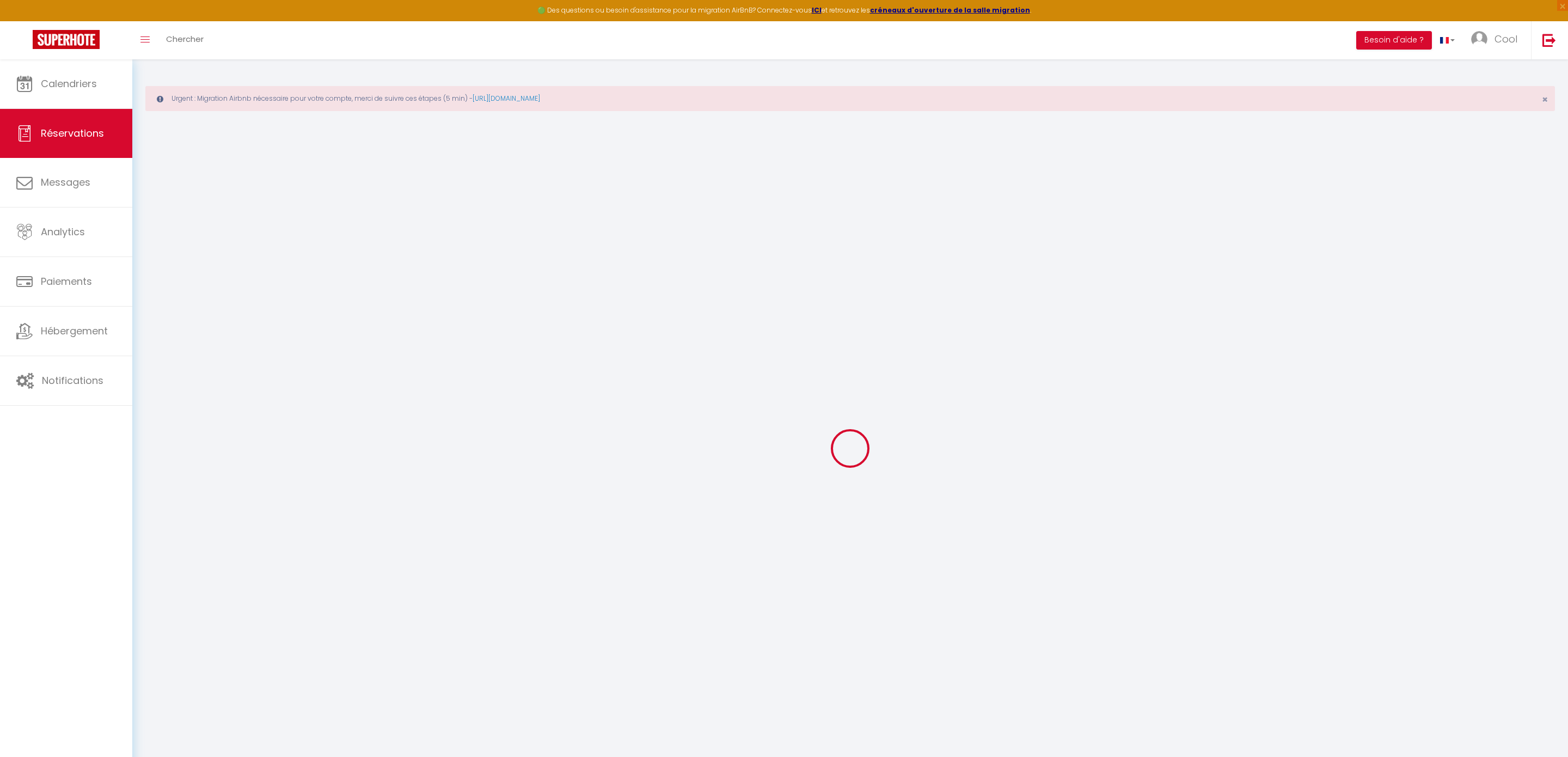
select select
checkbox input "false"
select select
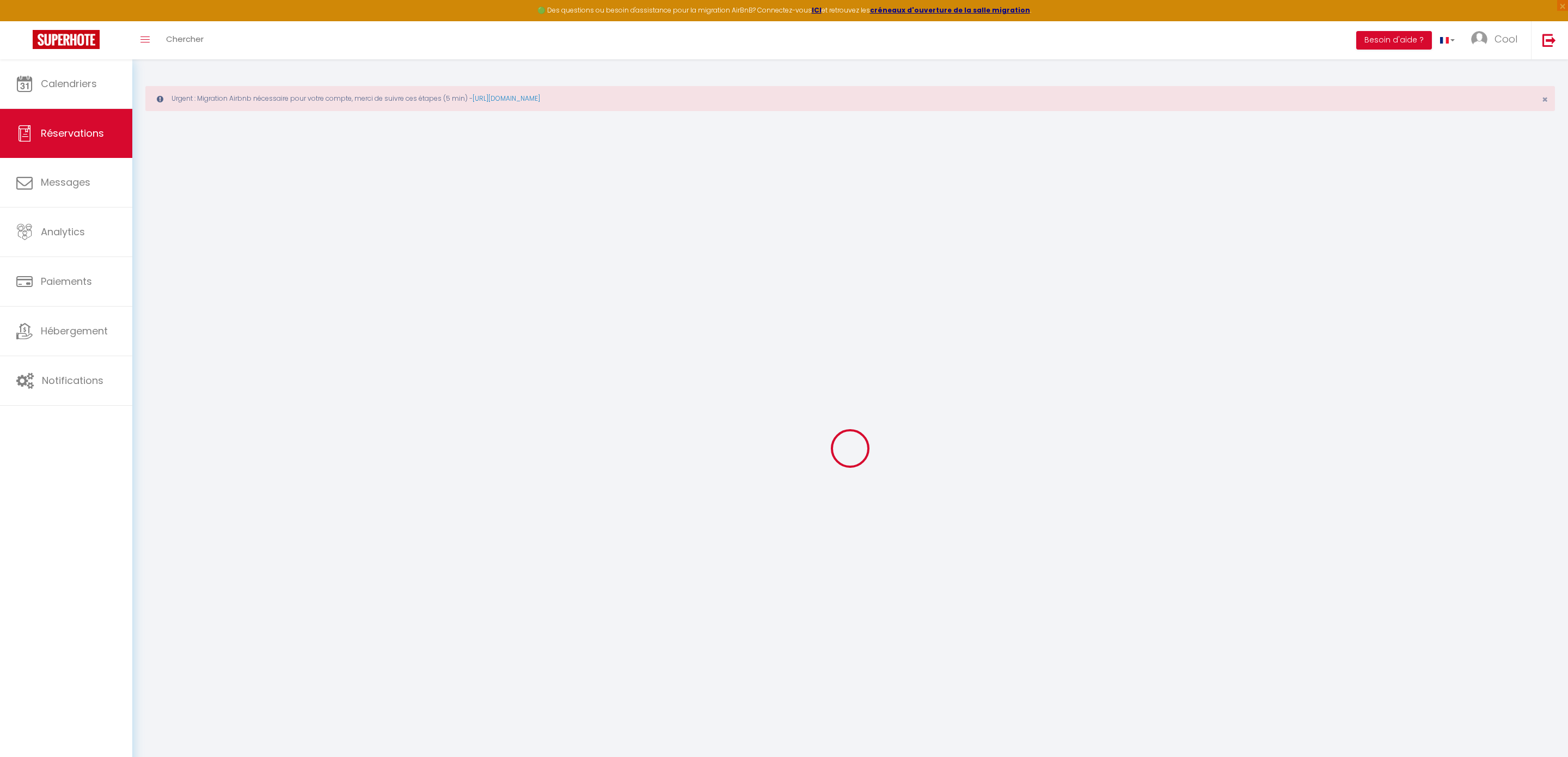
checkbox input "false"
select select
checkbox input "false"
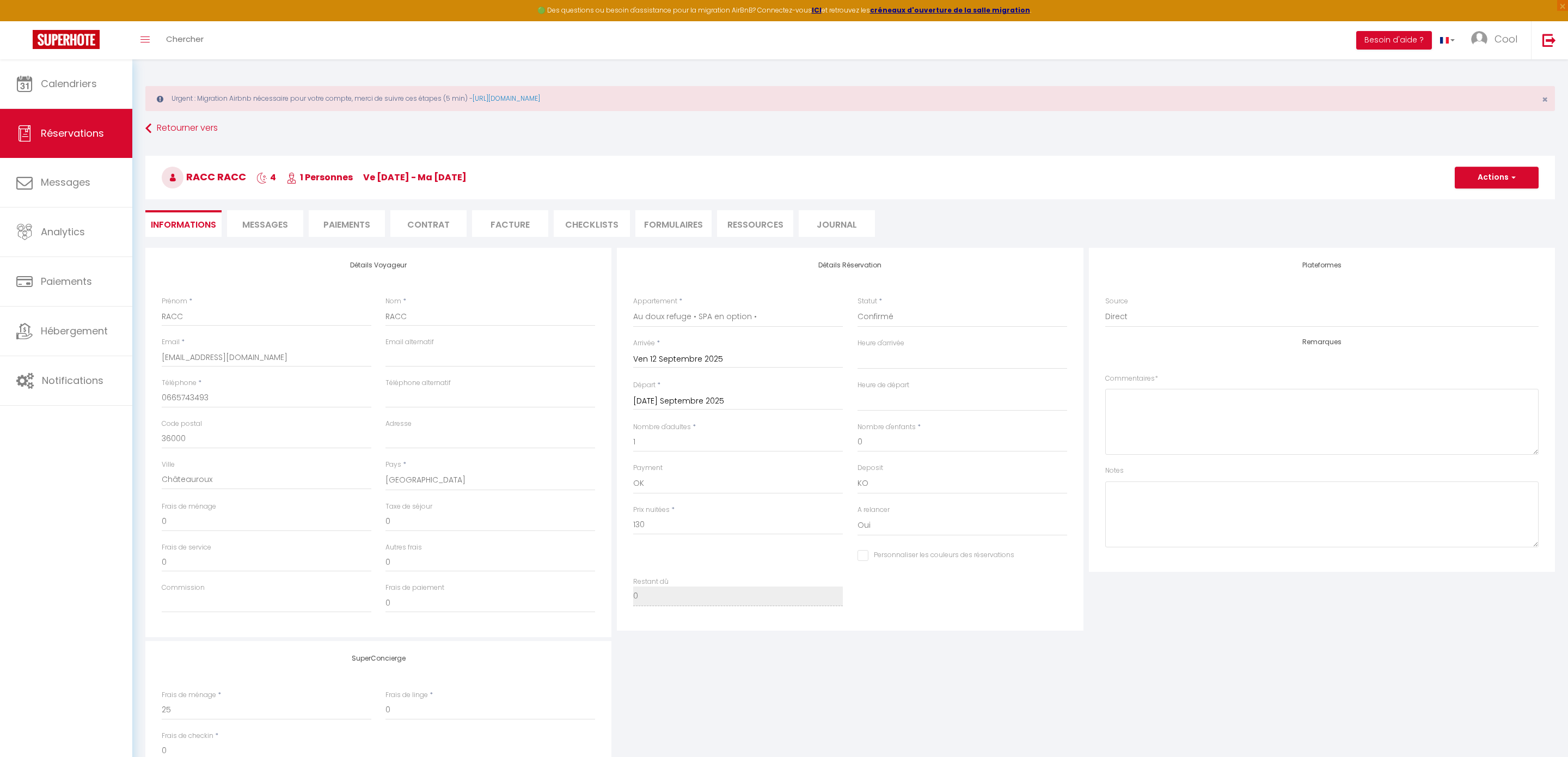
click at [682, 402] on input "[DATE] Septembre 2025" at bounding box center [738, 402] width 210 height 14
select select
checkbox input "false"
select select
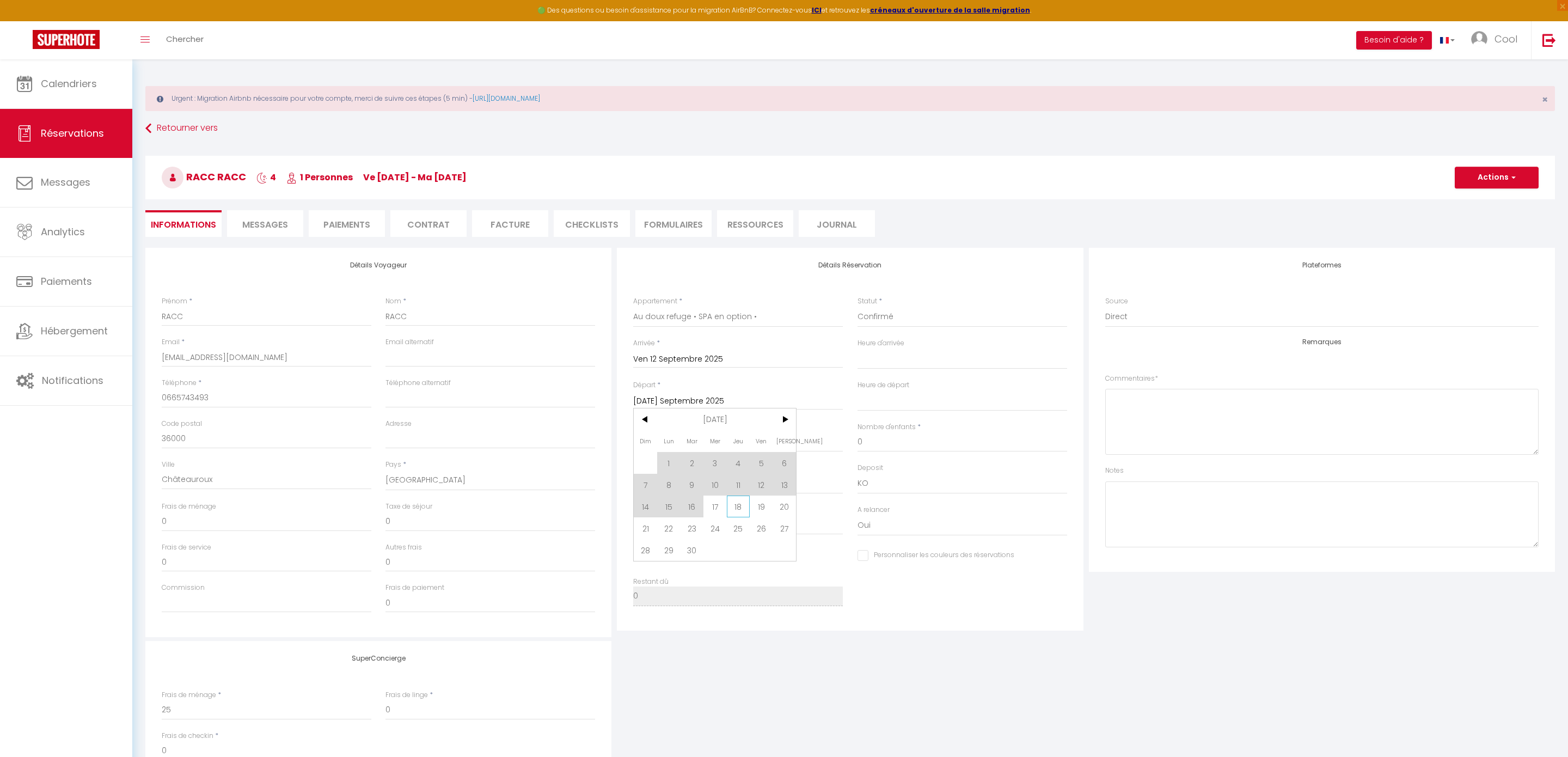
select select
click at [720, 512] on span "17" at bounding box center [715, 506] width 24 height 22
select select
type input "Mer 17 Septembre 2025"
select select
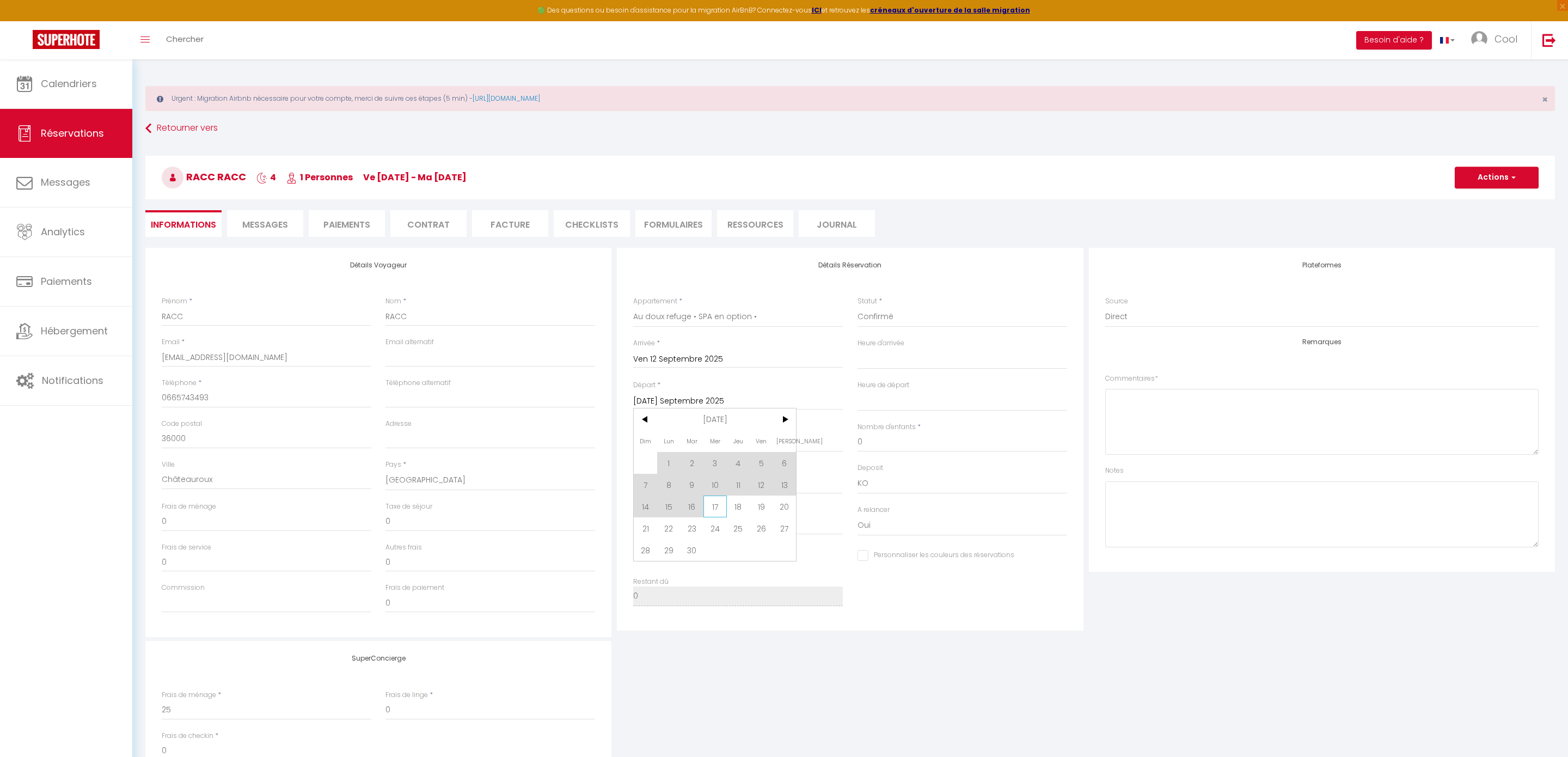
checkbox input "false"
type input "30"
type input "8"
select select
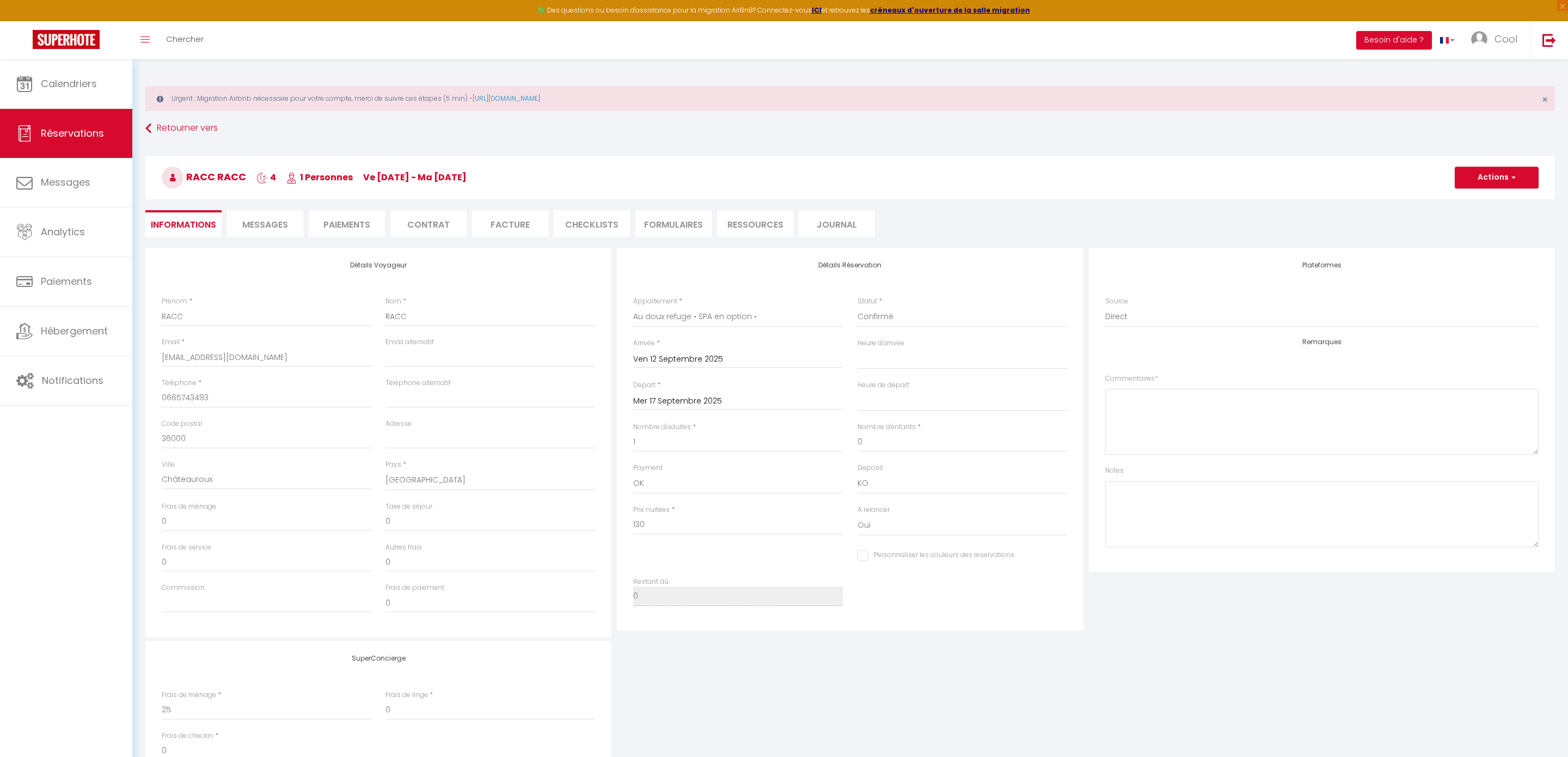
type input "212"
checkbox input "false"
click at [734, 523] on input "212" at bounding box center [738, 525] width 210 height 19
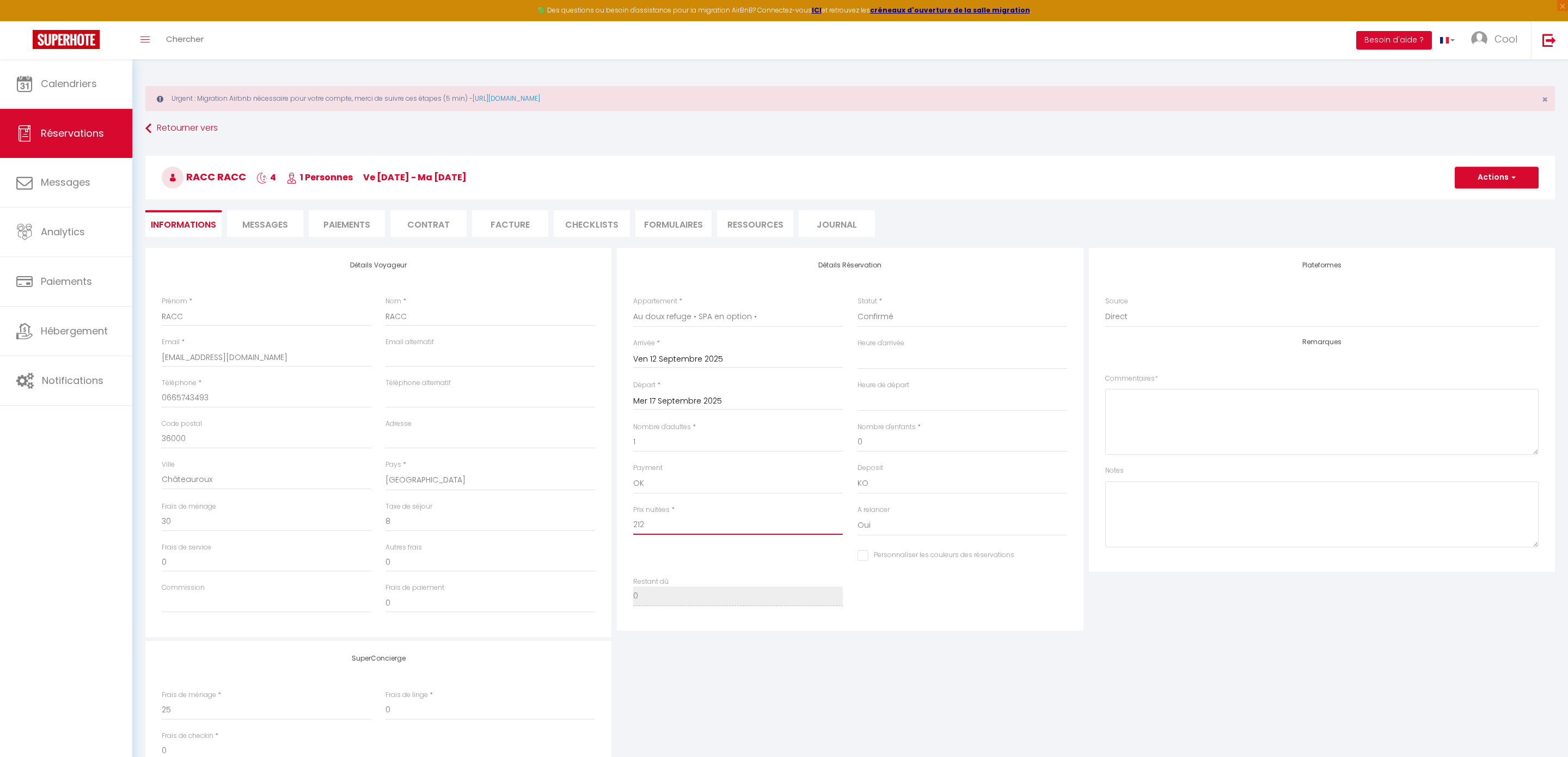
type input "1"
select select
checkbox input "false"
type input "15"
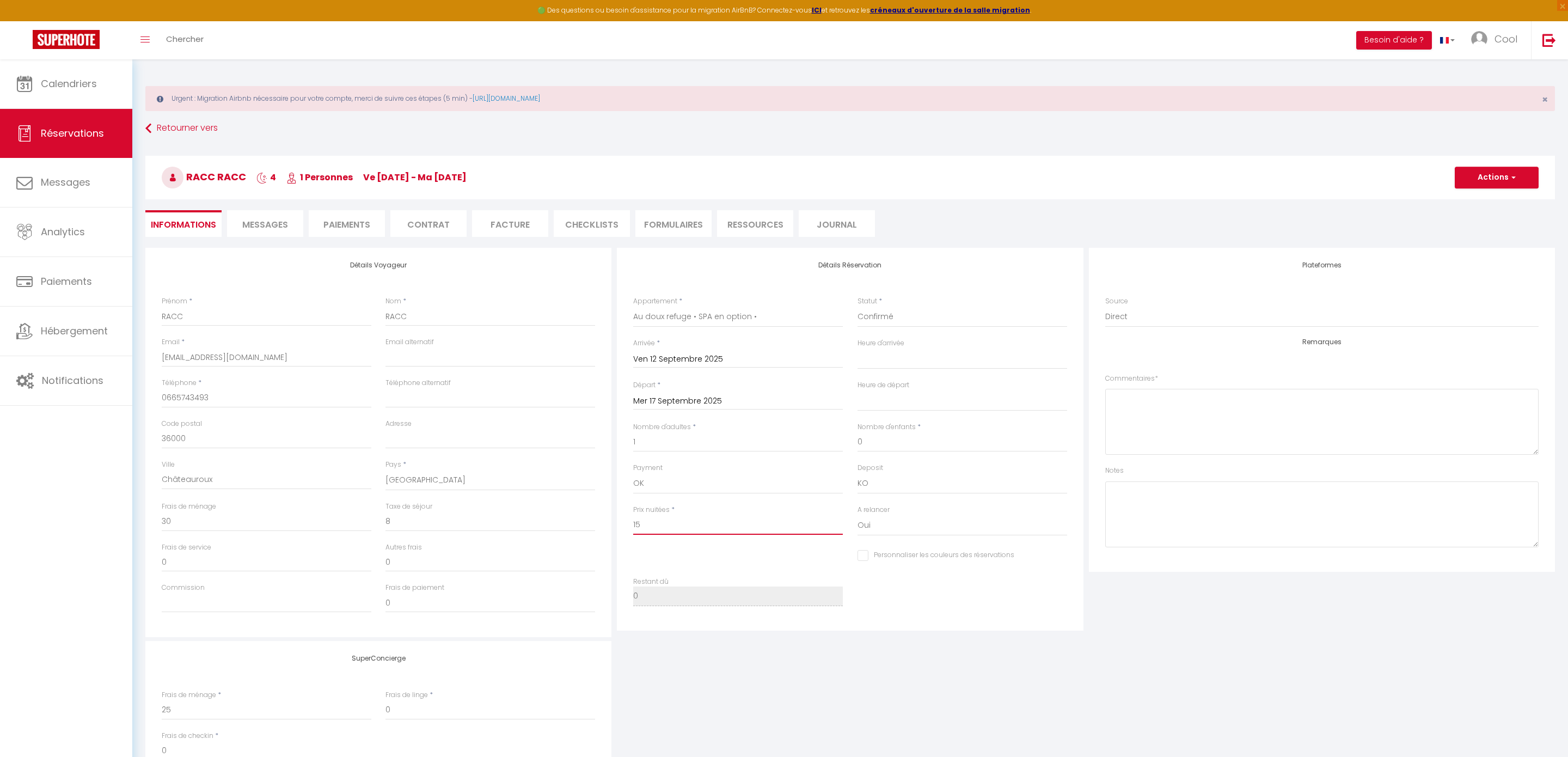
select select
checkbox input "false"
type input "155"
select select
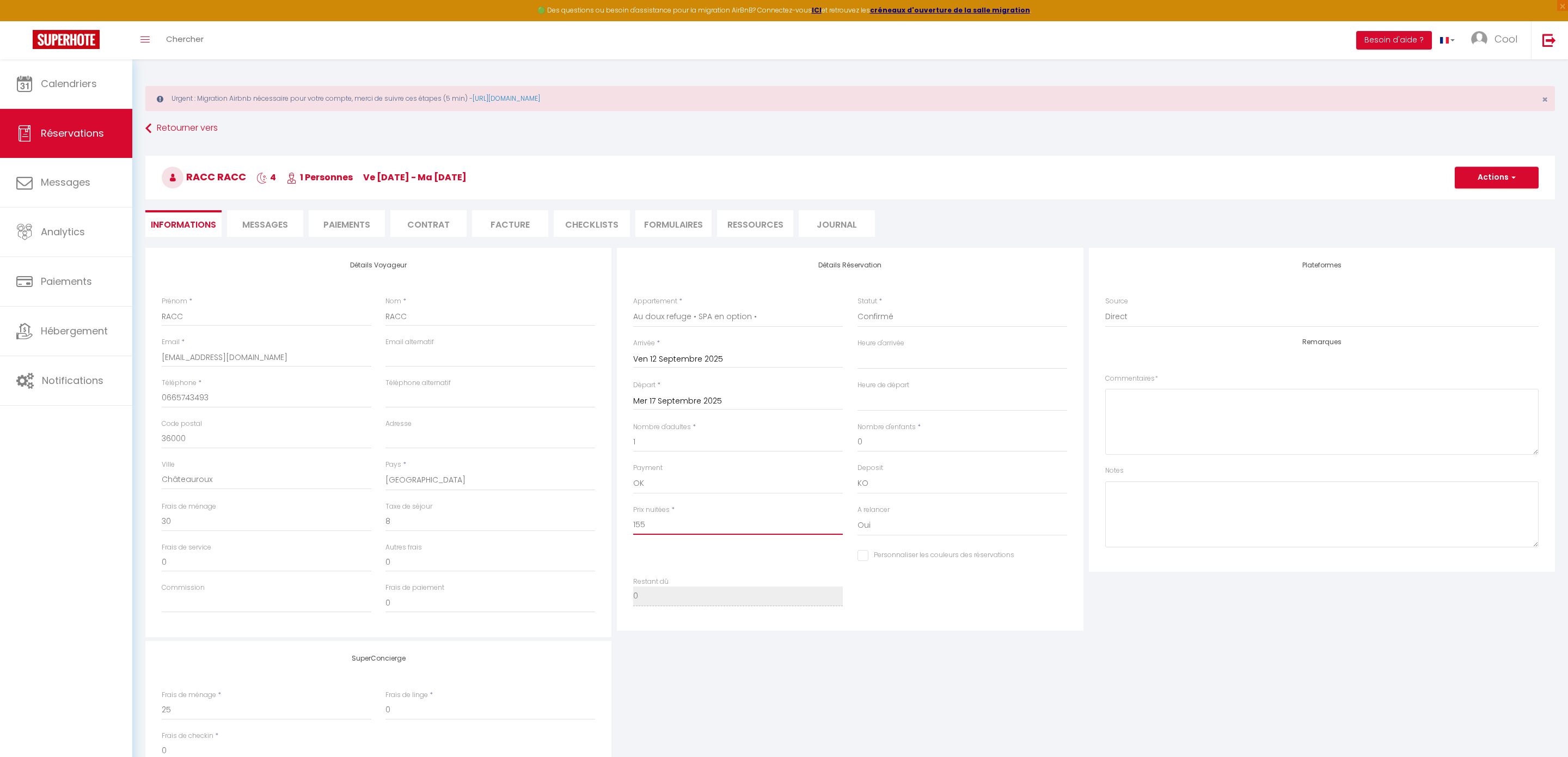
select select
checkbox input "false"
type input "155"
type input "0"
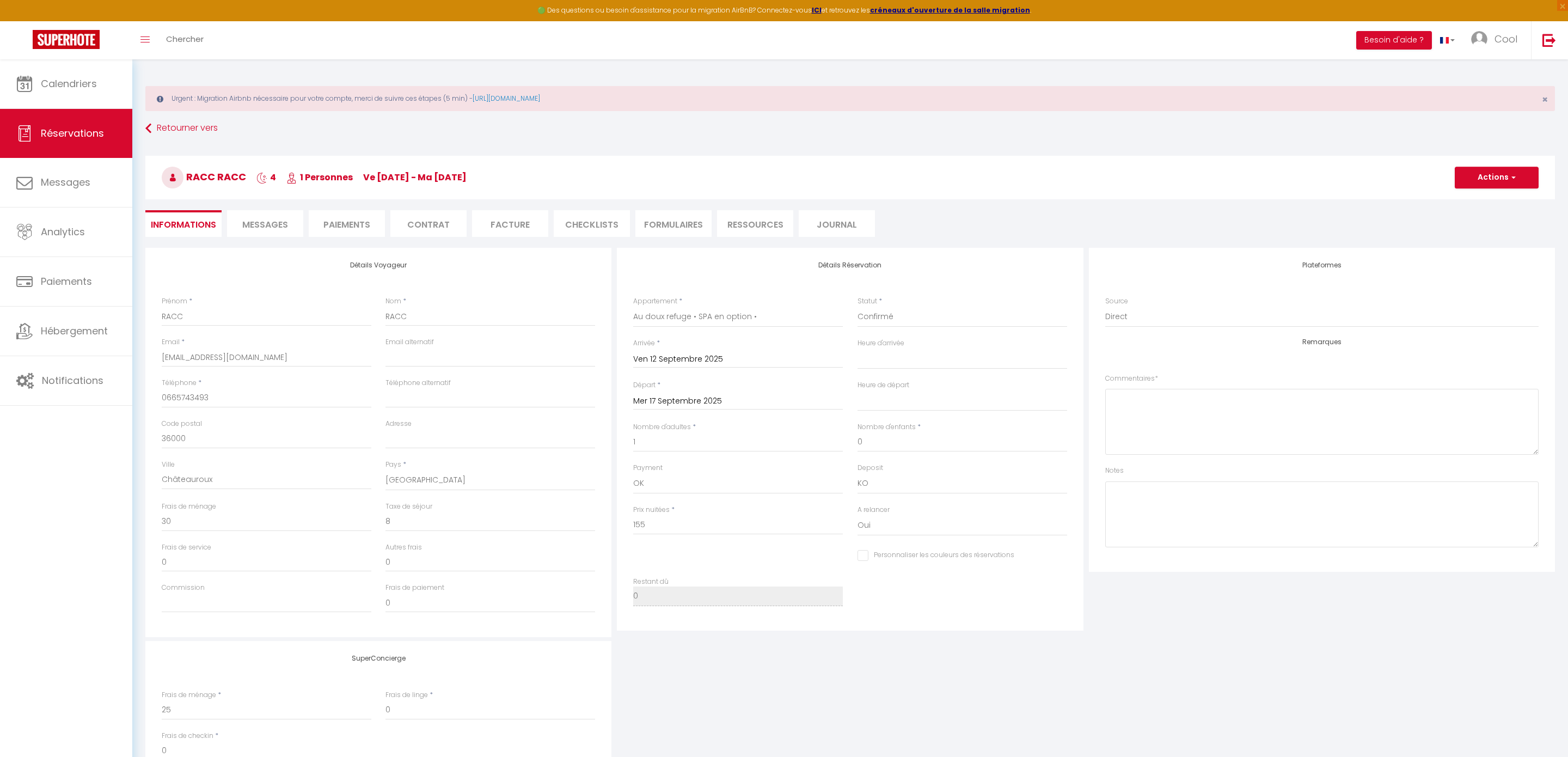
select select
checkbox input "false"
click at [798, 555] on div "Personnaliser les couleurs des réservations #D7092E" at bounding box center [850, 562] width 448 height 30
click at [1475, 178] on button "Actions" at bounding box center [1496, 178] width 84 height 22
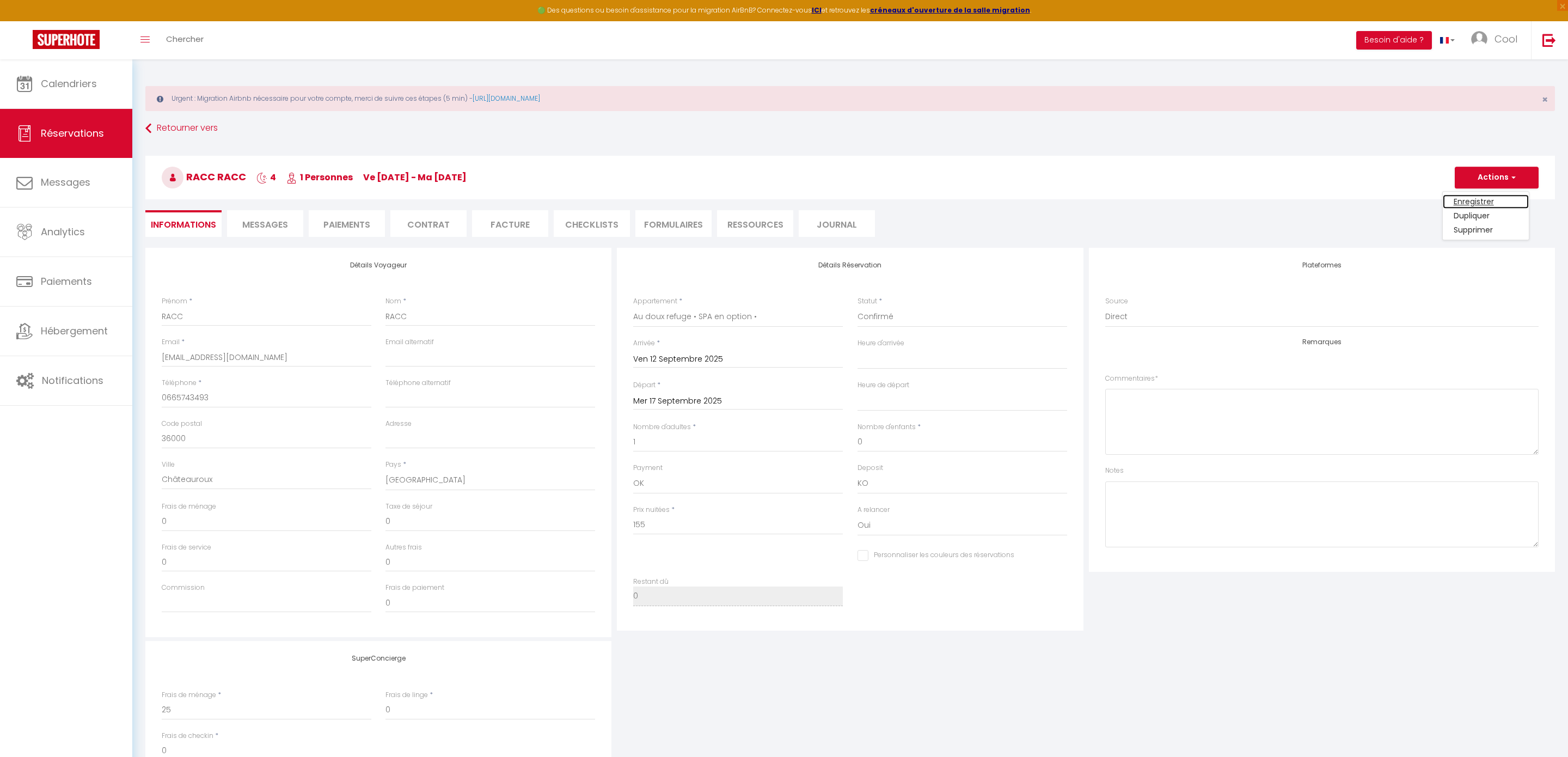
click at [1488, 199] on link "Enregistrer" at bounding box center [1486, 201] width 86 height 14
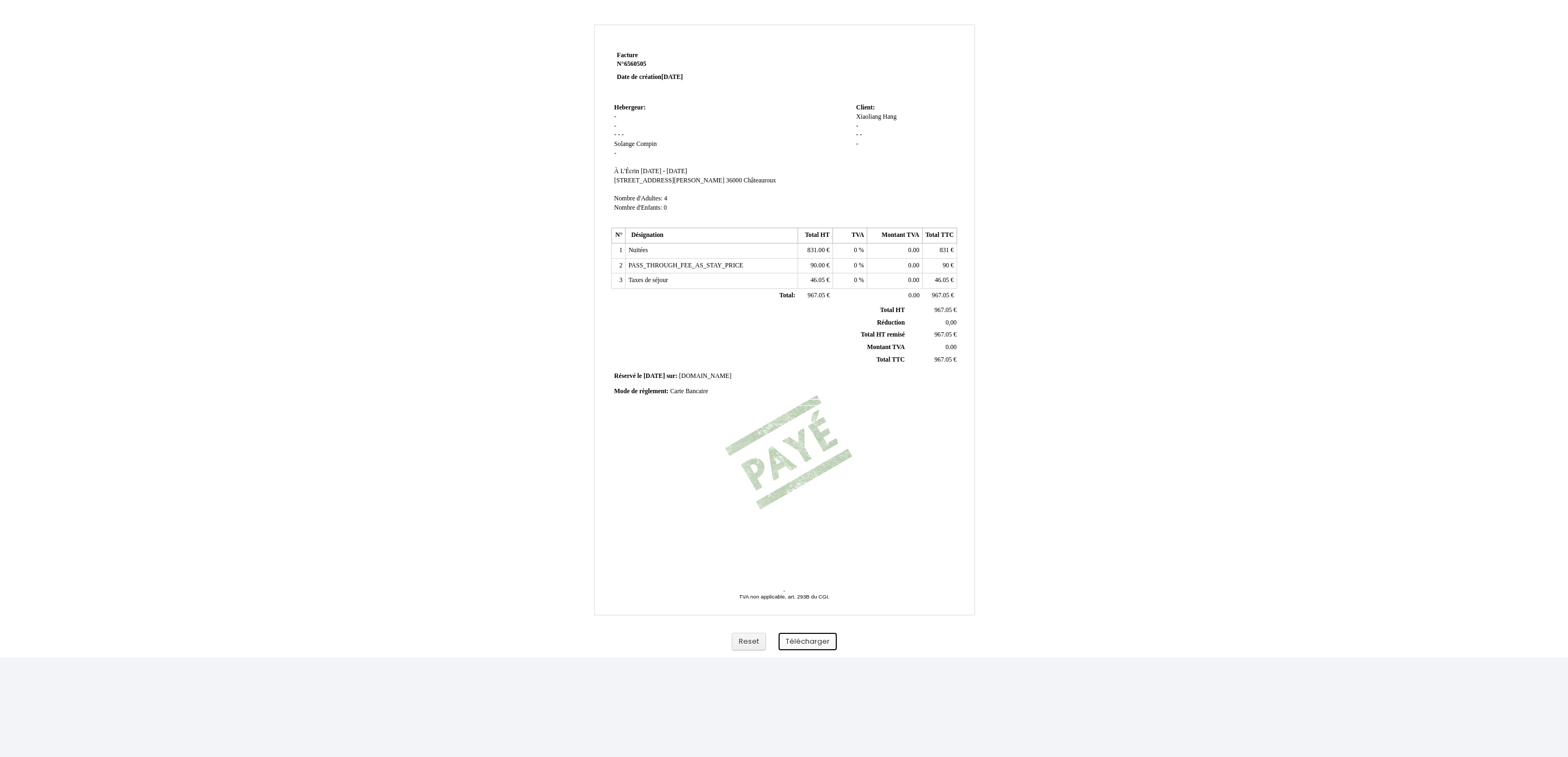
click at [806, 643] on button "Télécharger" at bounding box center [807, 641] width 58 height 18
